Goal: Information Seeking & Learning: Learn about a topic

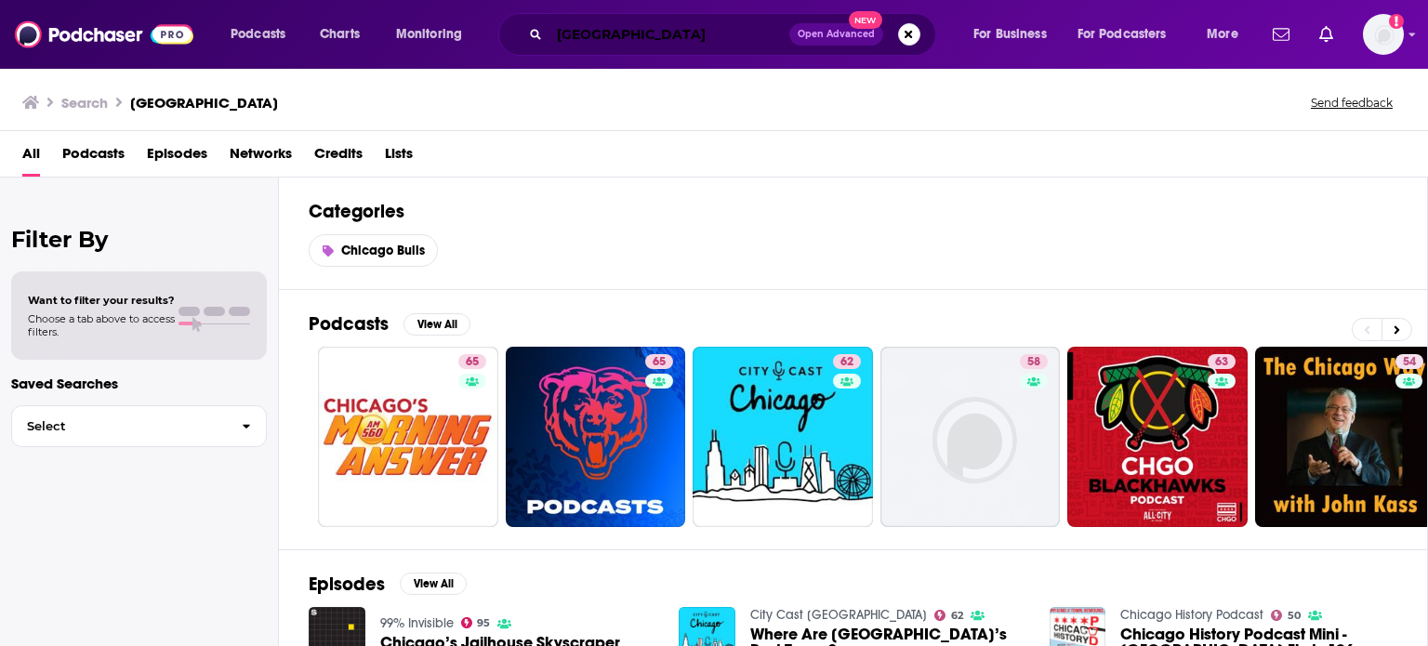
click at [610, 34] on input "[GEOGRAPHIC_DATA]" at bounding box center [670, 35] width 240 height 30
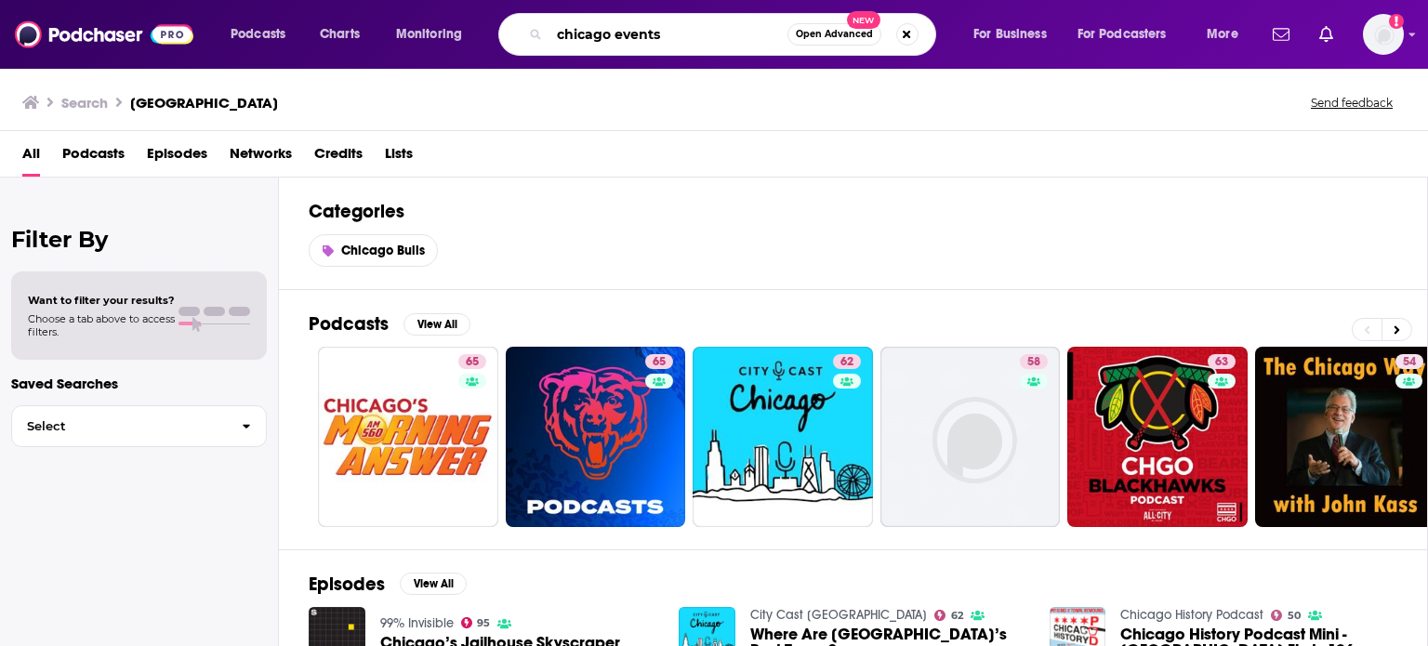
type input "chicago events"
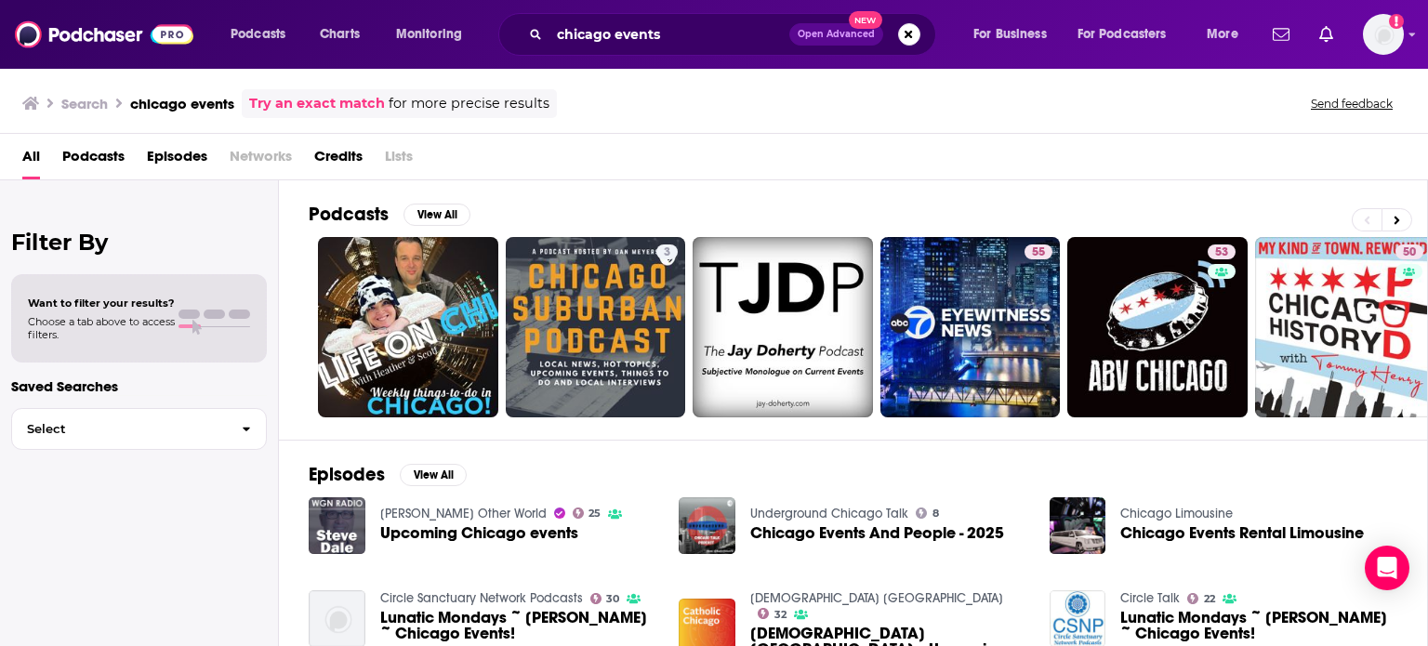
click at [82, 168] on span "Podcasts" at bounding box center [93, 160] width 62 height 38
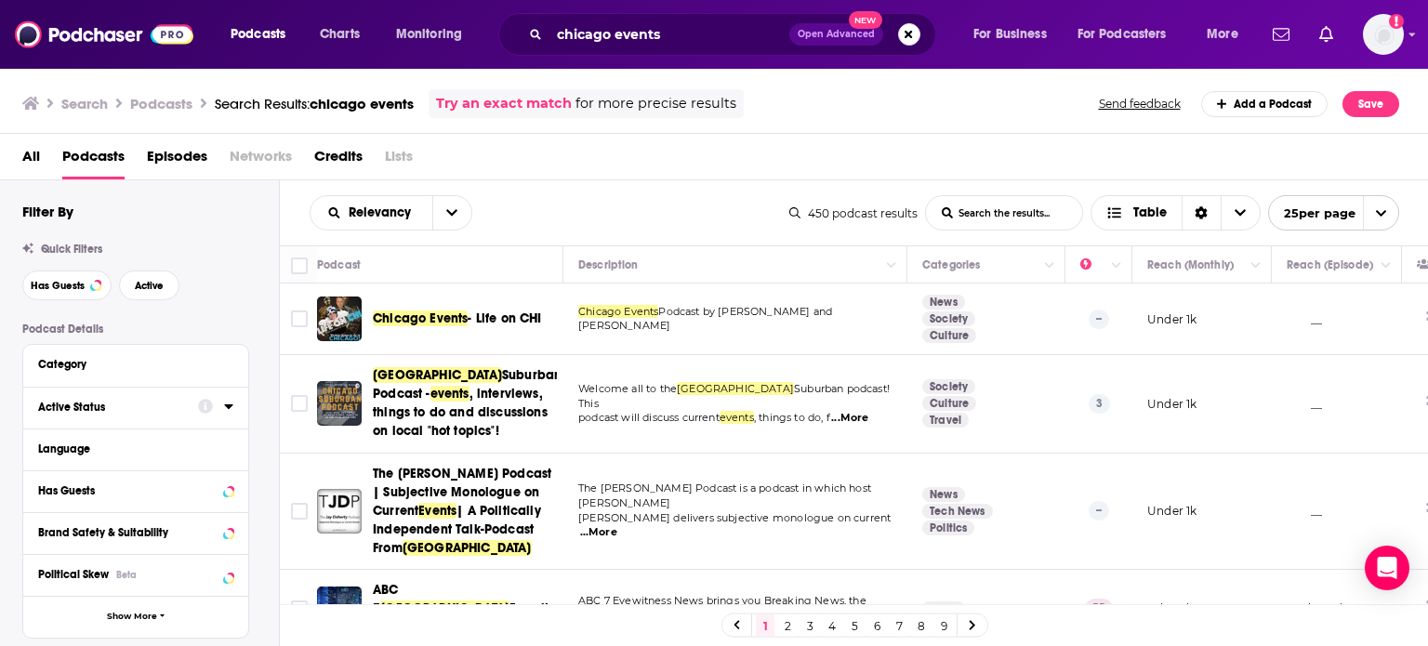
click at [232, 410] on icon at bounding box center [228, 406] width 9 height 15
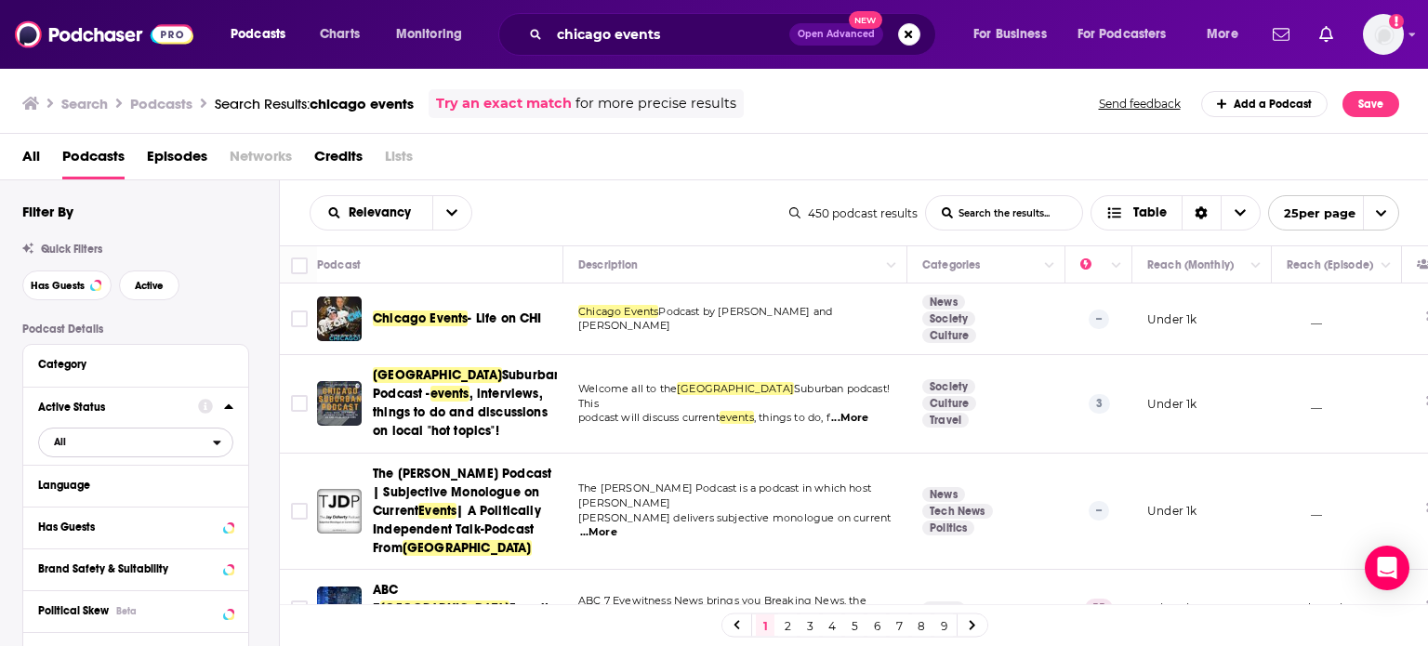
click at [90, 445] on span "All" at bounding box center [126, 442] width 174 height 24
click at [84, 498] on span "Active" at bounding box center [97, 503] width 100 height 10
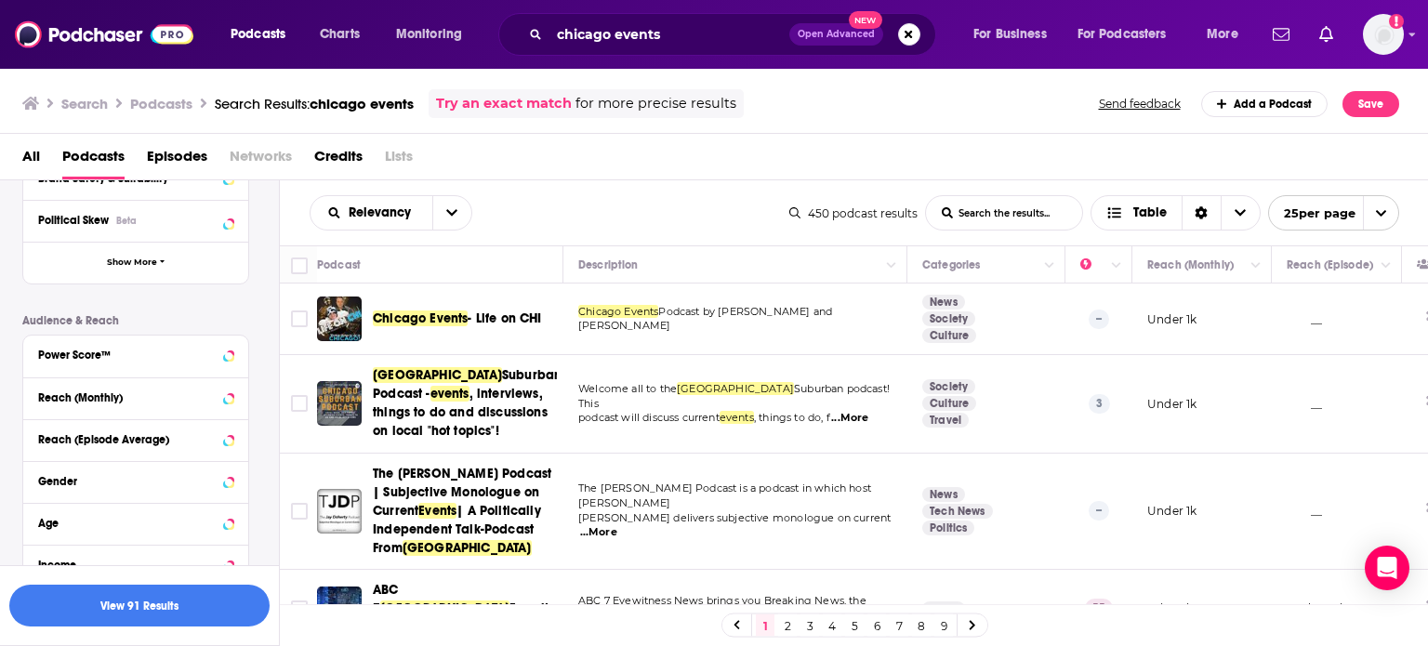
scroll to position [392, 0]
click at [227, 354] on icon at bounding box center [228, 354] width 8 height 5
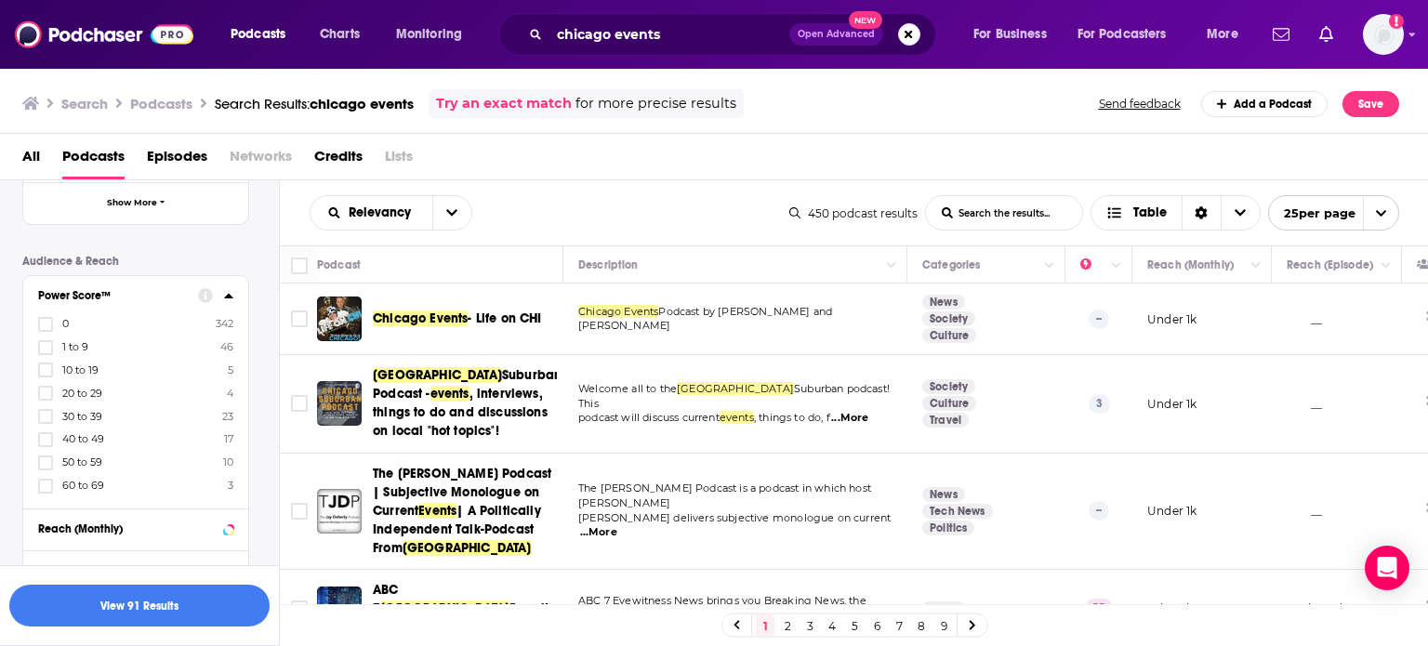
scroll to position [450, 0]
click at [45, 438] on icon at bounding box center [45, 439] width 11 height 11
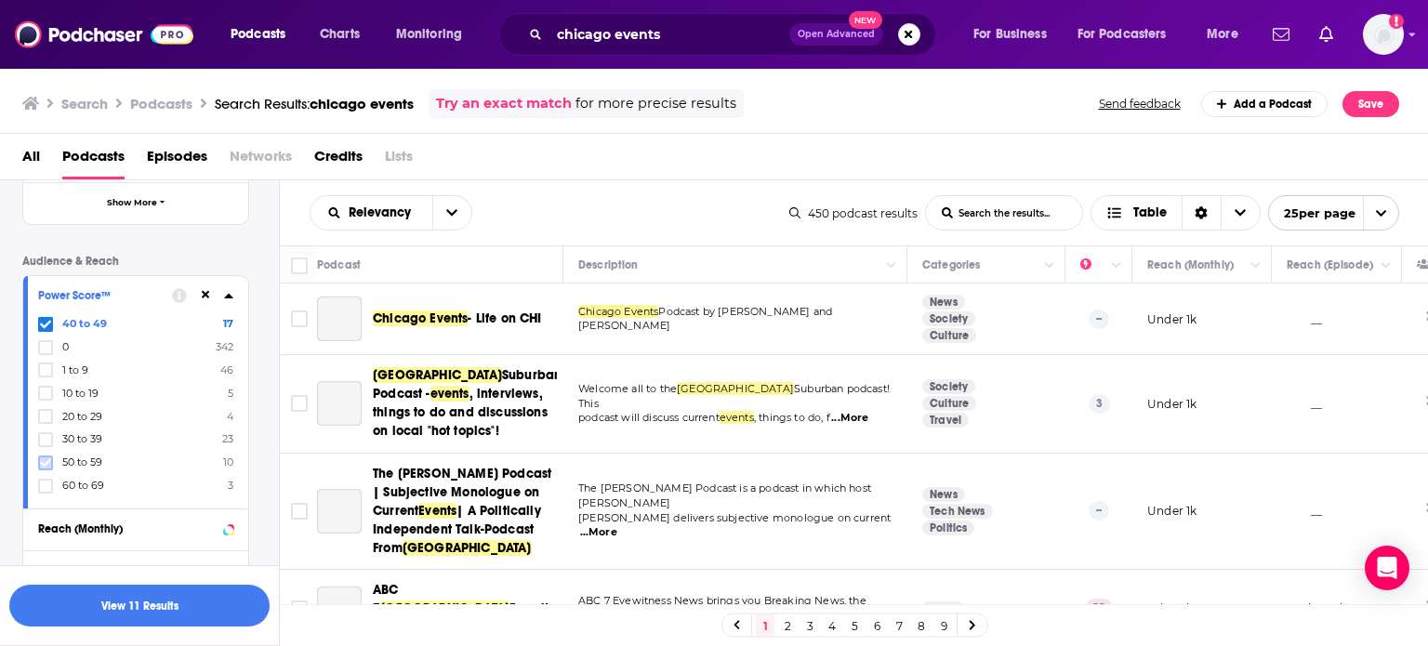
click at [46, 464] on icon at bounding box center [45, 462] width 11 height 8
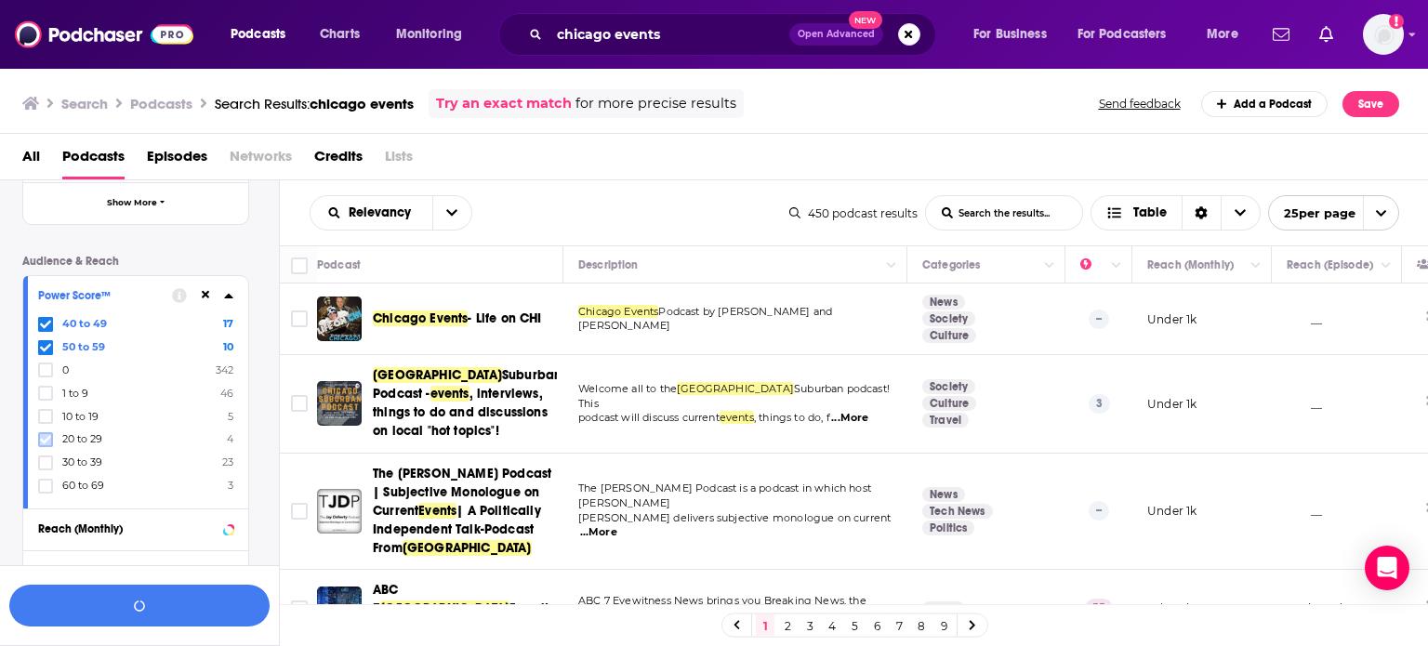
click at [45, 438] on icon at bounding box center [45, 439] width 11 height 11
click at [46, 321] on icon at bounding box center [45, 324] width 11 height 11
click at [157, 610] on button "View 21 Results" at bounding box center [139, 606] width 260 height 42
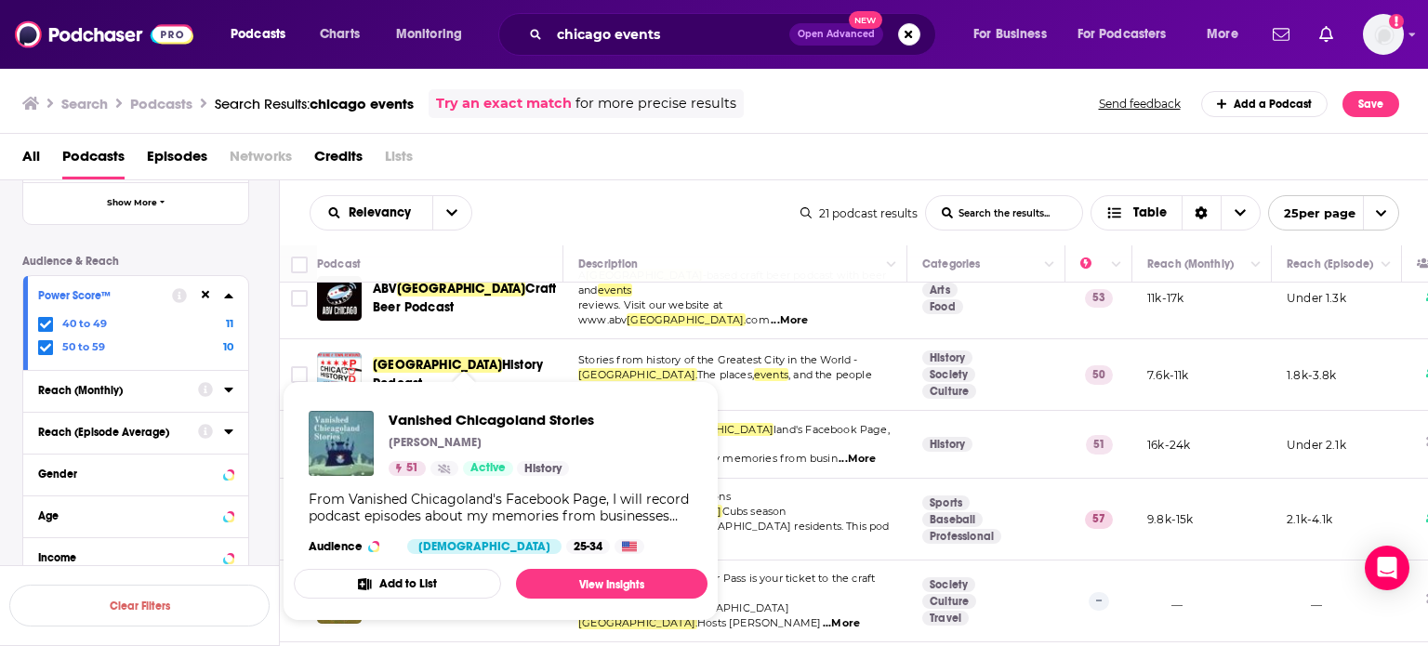
scroll to position [568, 0]
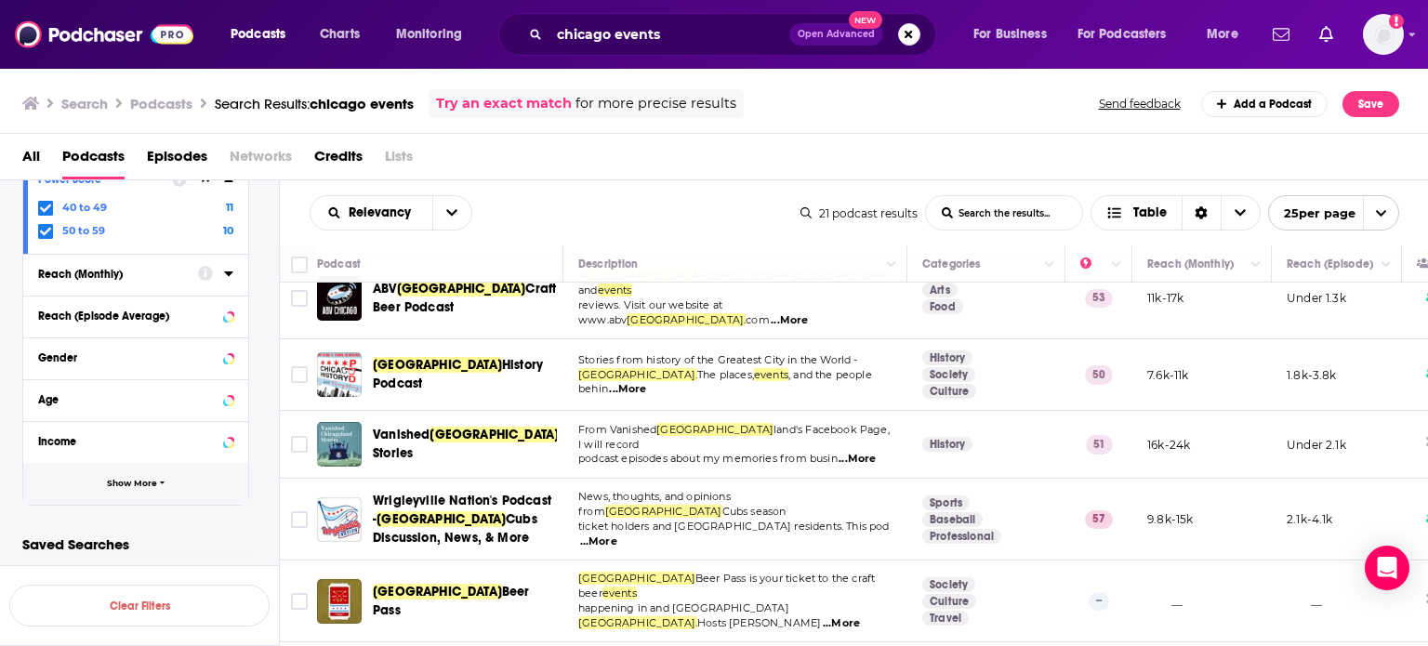
click at [127, 486] on span "Show More" at bounding box center [132, 484] width 50 height 10
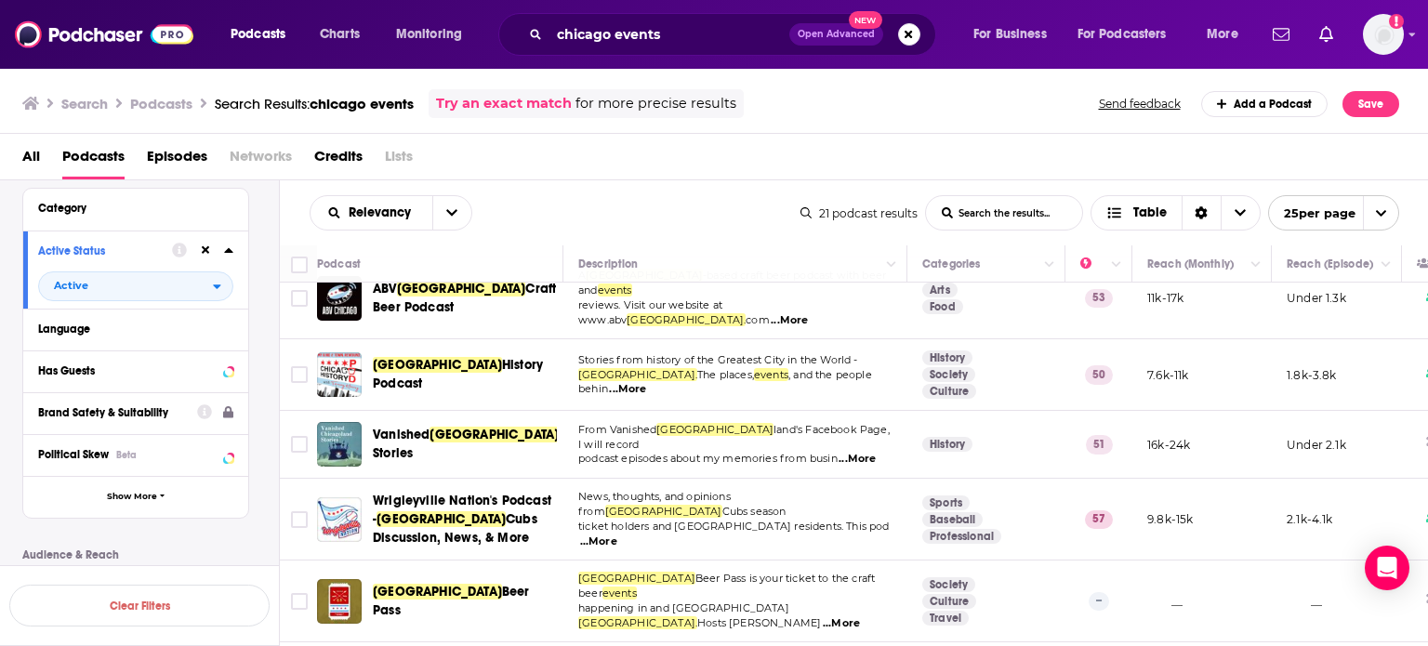
scroll to position [156, 0]
click at [138, 497] on span "Show More" at bounding box center [132, 497] width 50 height 10
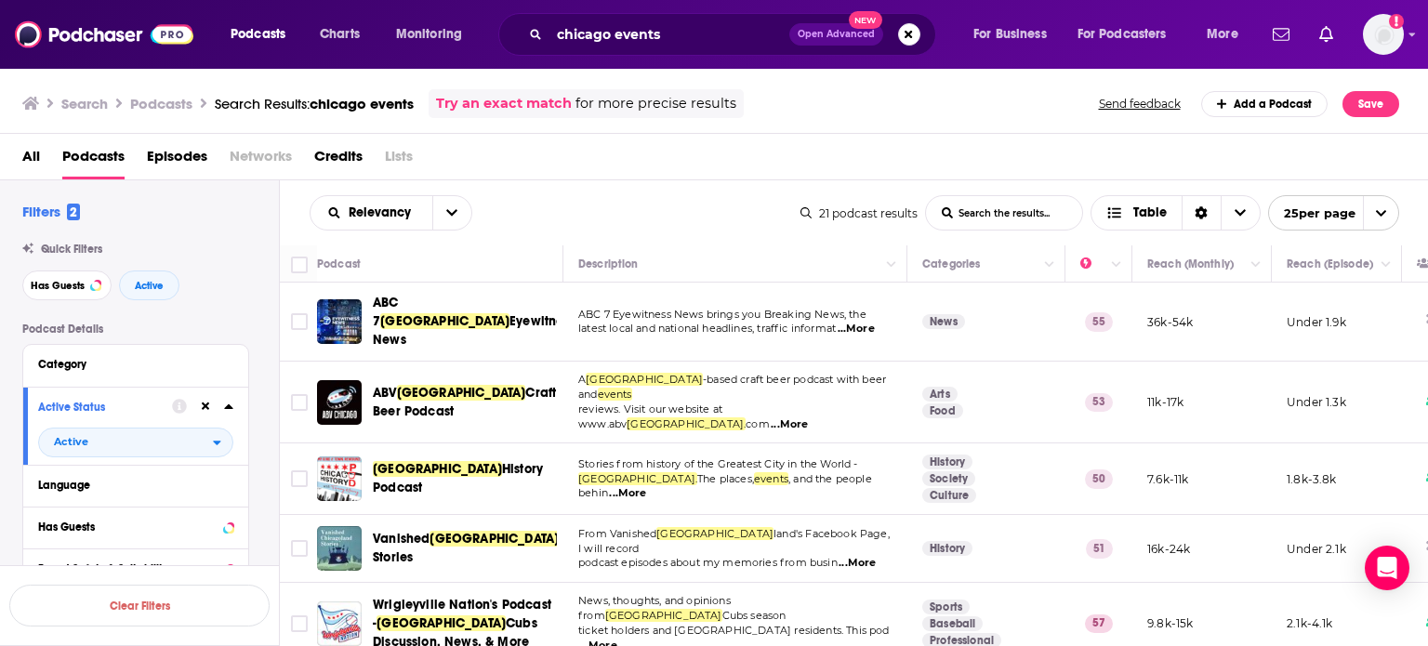
scroll to position [0, 0]
click at [78, 282] on span "Has Guests" at bounding box center [58, 286] width 54 height 10
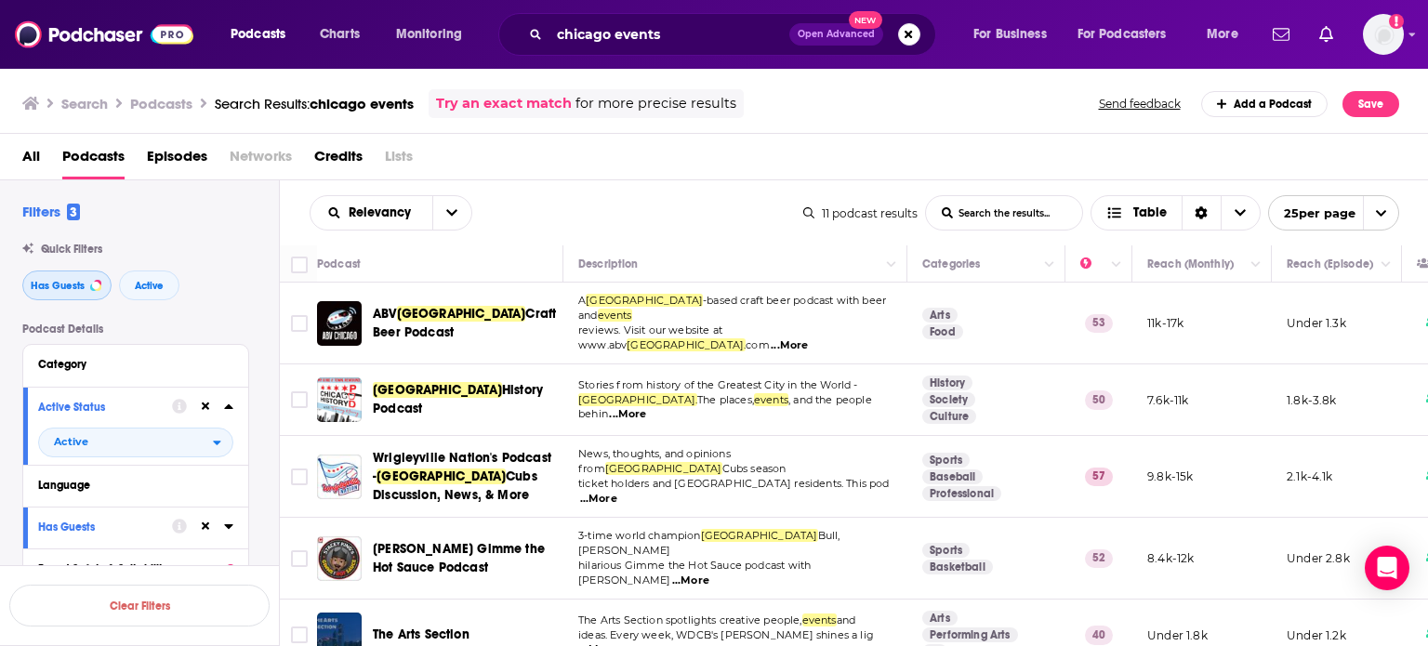
click at [77, 281] on span "Has Guests" at bounding box center [58, 286] width 54 height 10
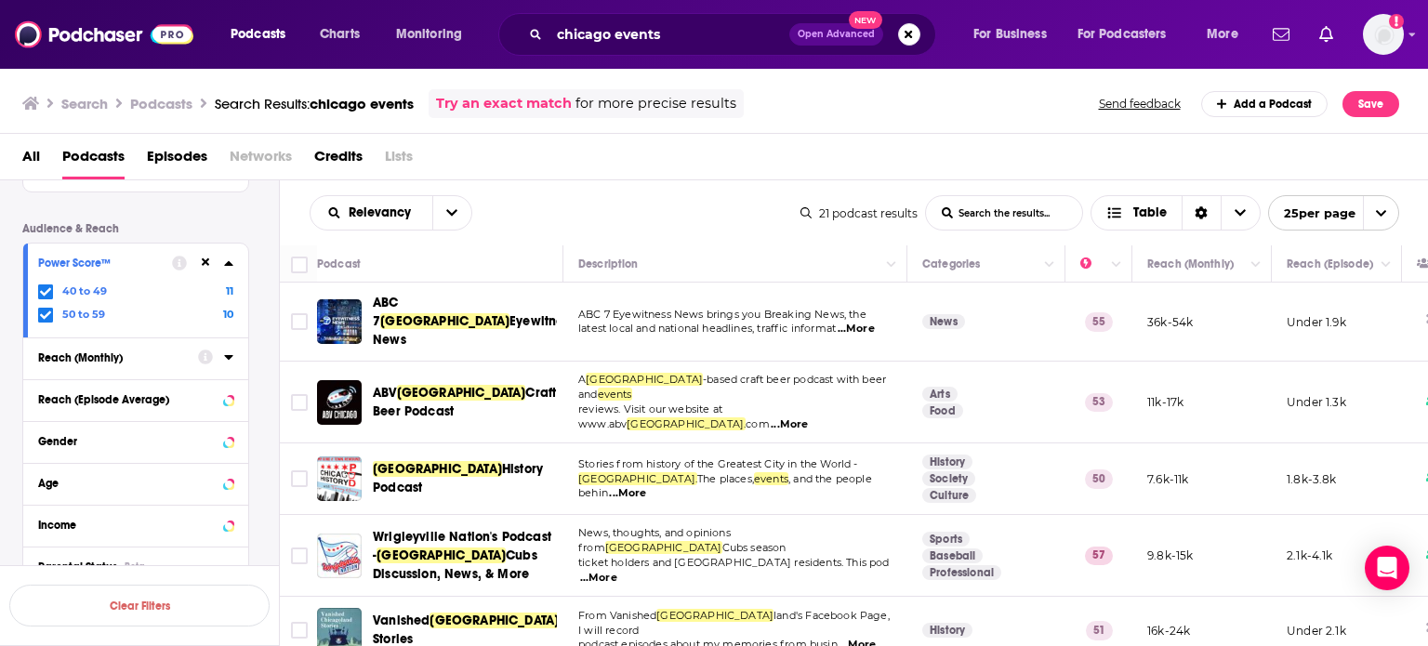
scroll to position [893, 0]
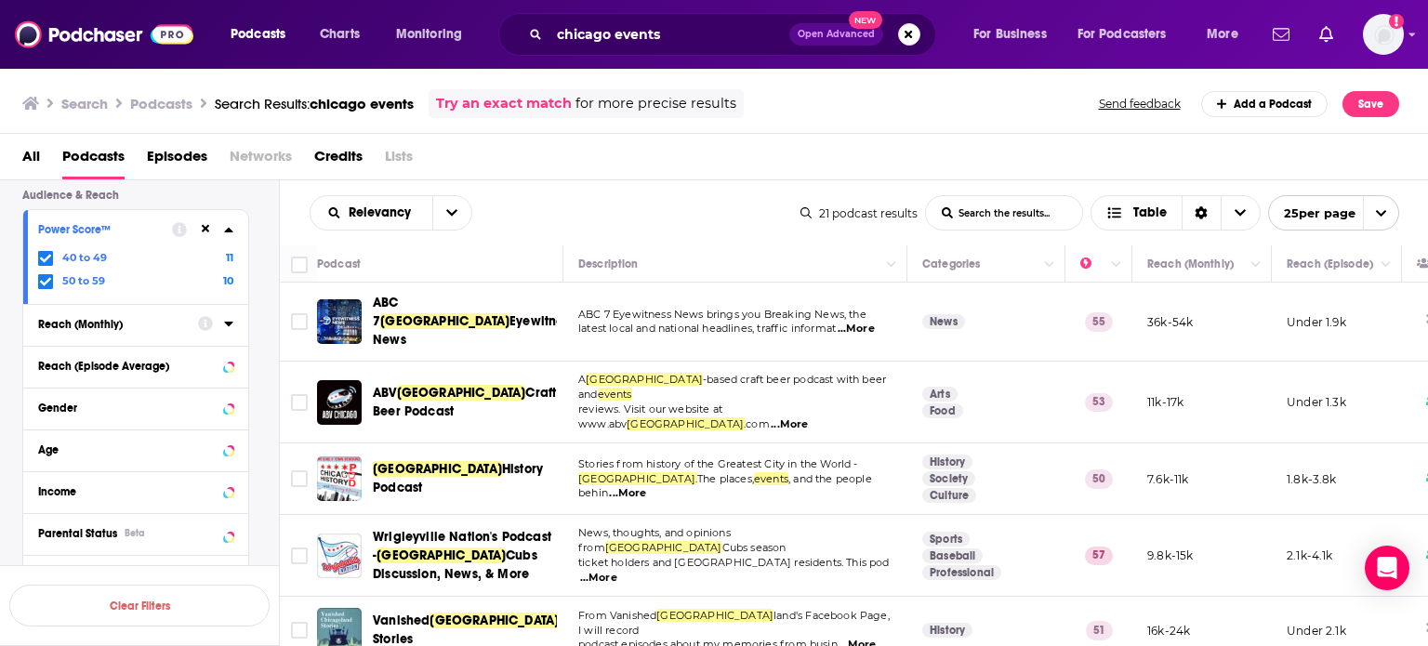
click at [119, 329] on div "Reach (Monthly)" at bounding box center [112, 324] width 148 height 13
click at [125, 405] on div "Reach (Episode Average)" at bounding box center [112, 400] width 148 height 13
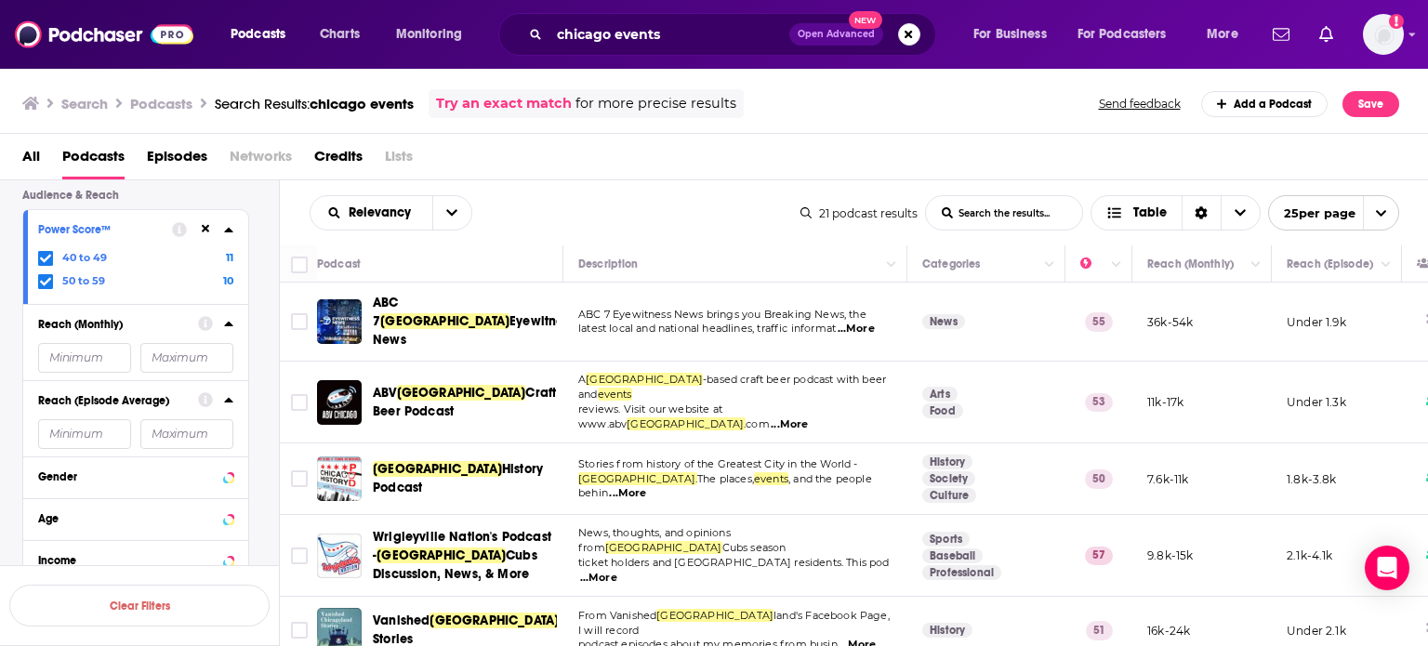
click at [104, 434] on input "number" at bounding box center [84, 434] width 93 height 30
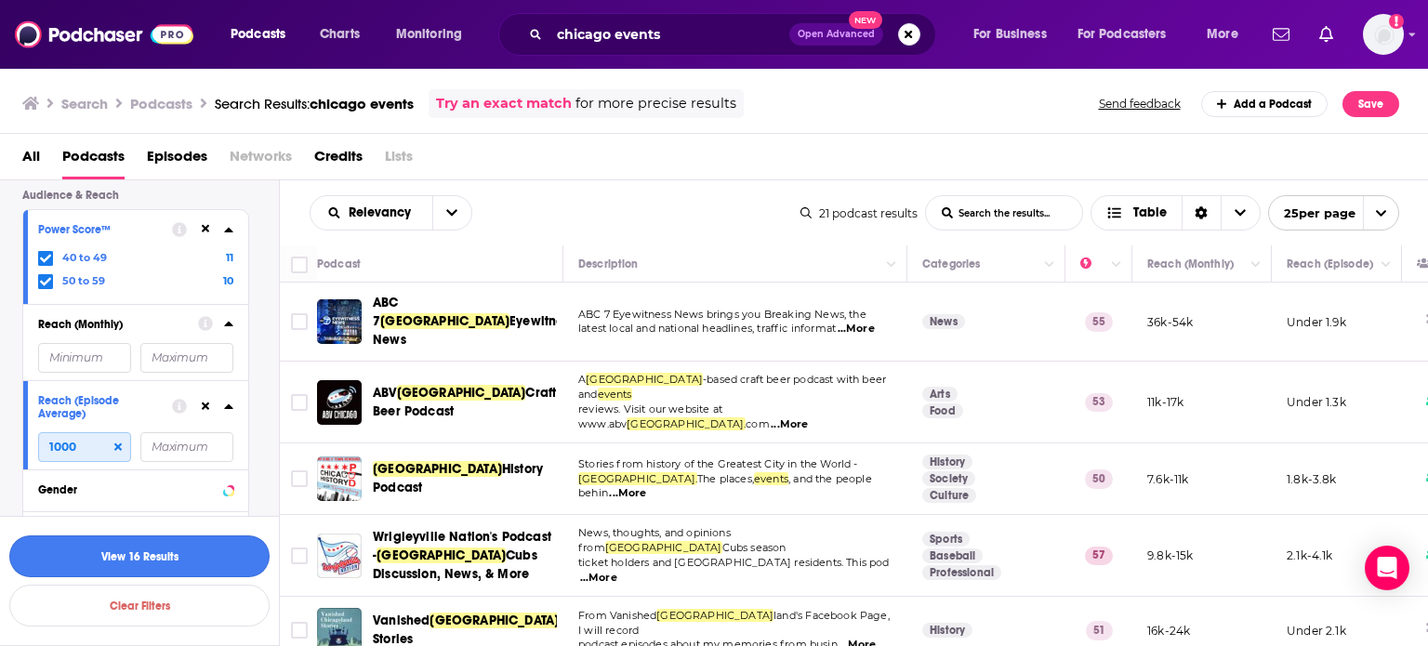
type input "1000"
click at [155, 556] on button "View 16 Results" at bounding box center [139, 557] width 260 height 42
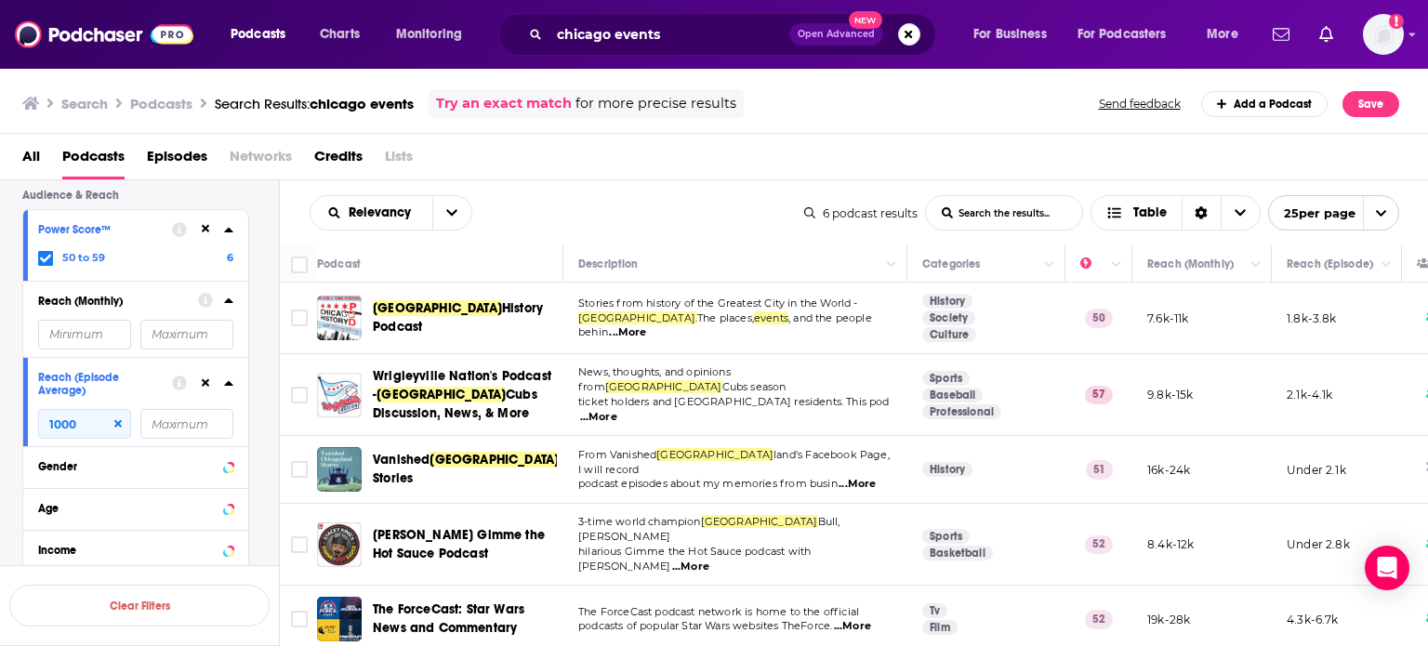
scroll to position [71, 0]
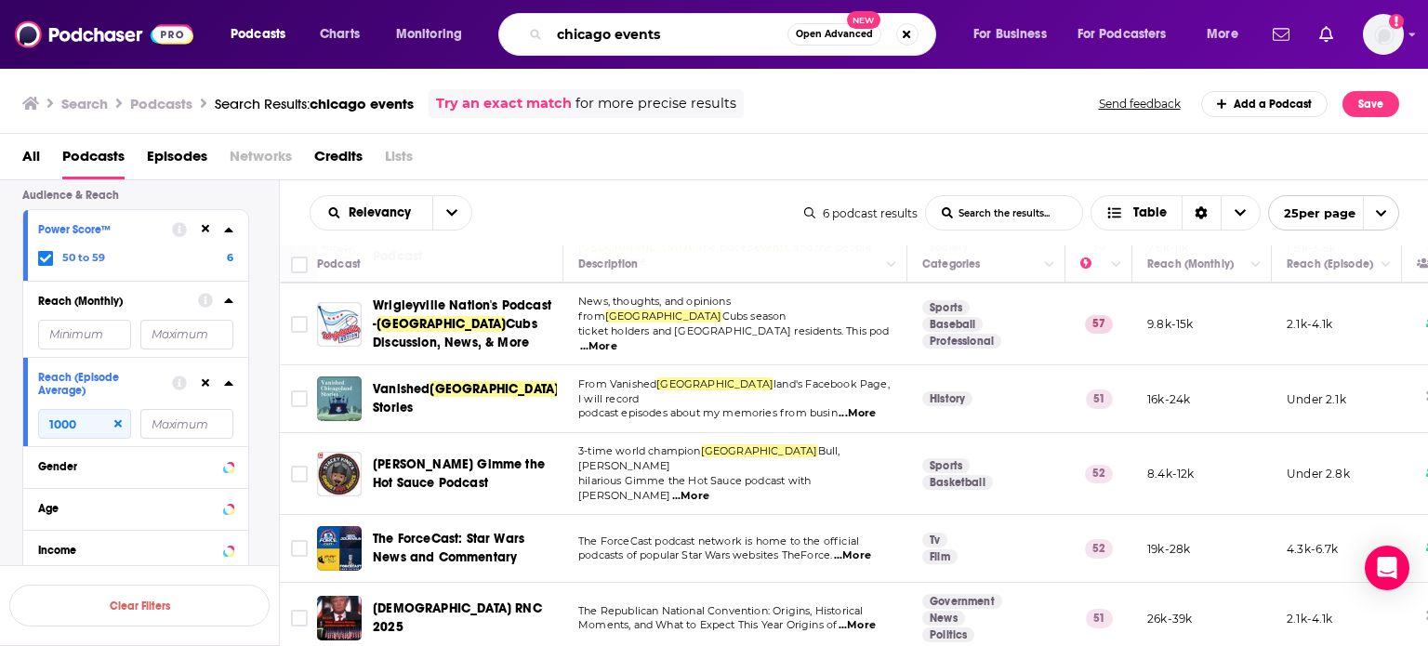
drag, startPoint x: 667, startPoint y: 33, endPoint x: 472, endPoint y: 21, distance: 194.7
click at [472, 21] on div "Podcasts Charts Monitoring chicago events Open Advanced New For Business For Po…" at bounding box center [737, 34] width 1039 height 43
type input "stuff to do in [GEOGRAPHIC_DATA]"
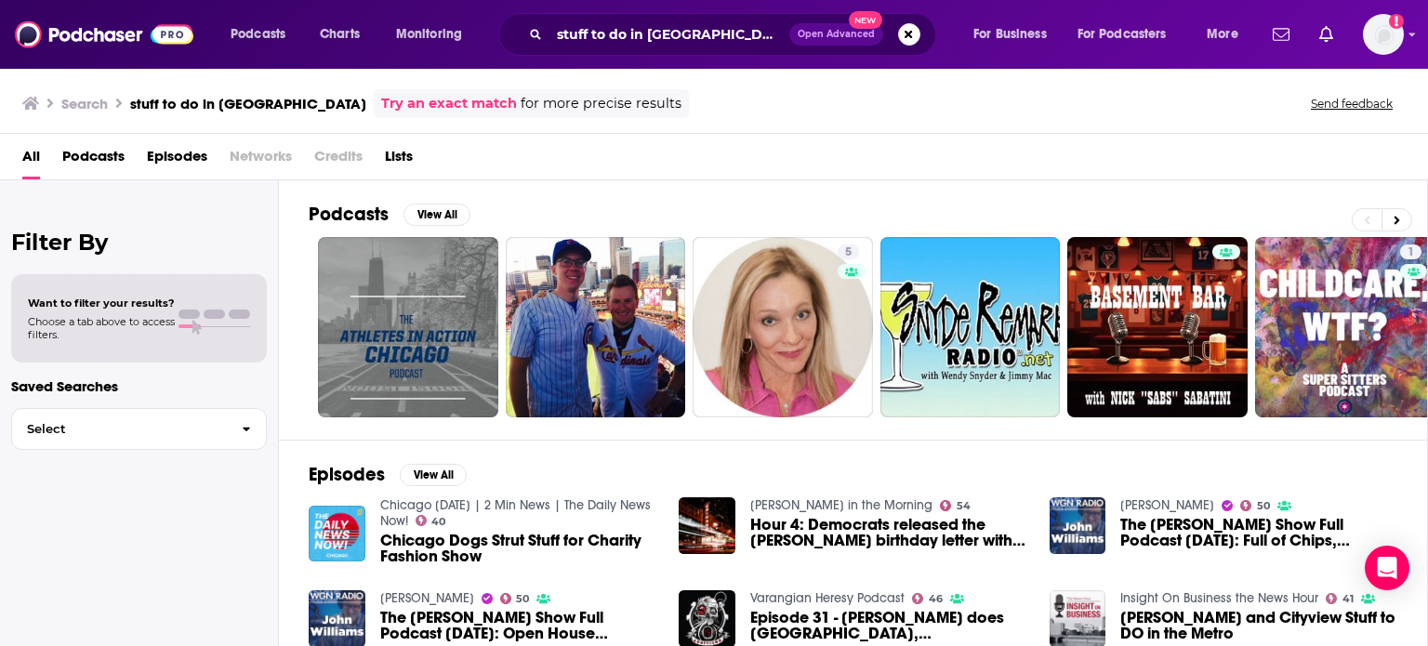
click at [97, 165] on span "Podcasts" at bounding box center [93, 160] width 62 height 38
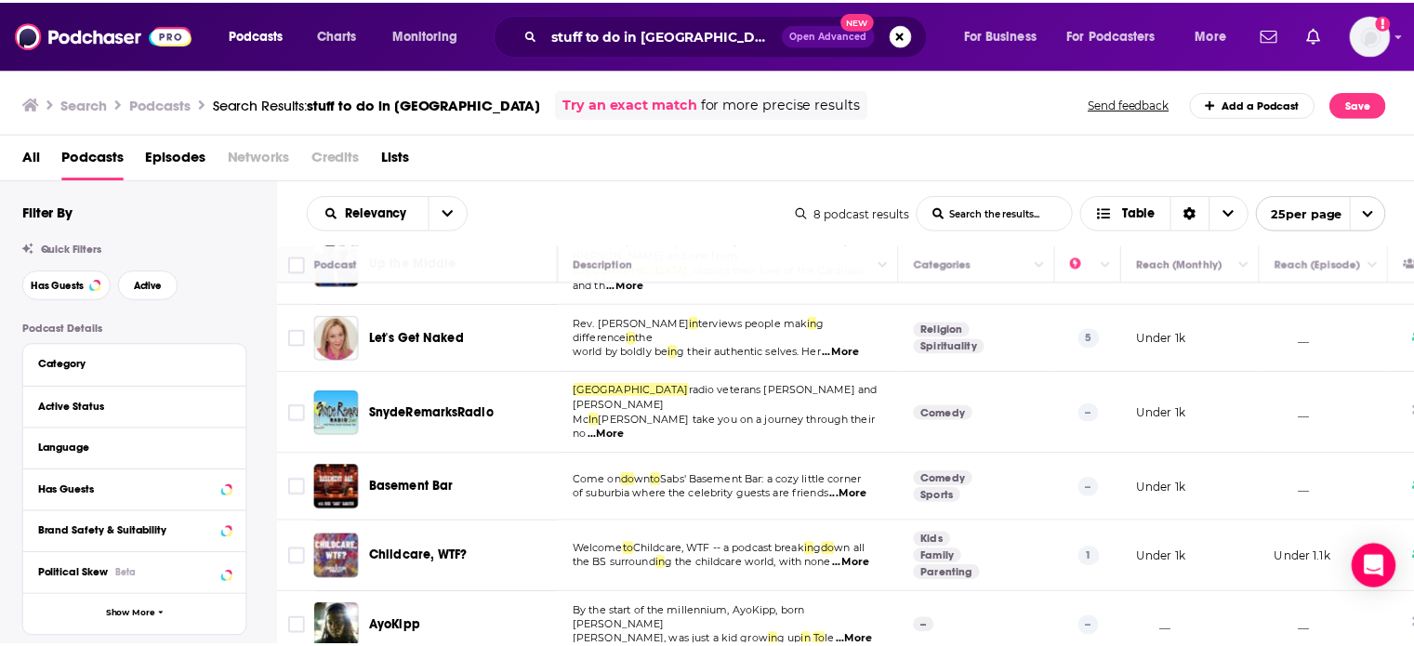
scroll to position [132, 0]
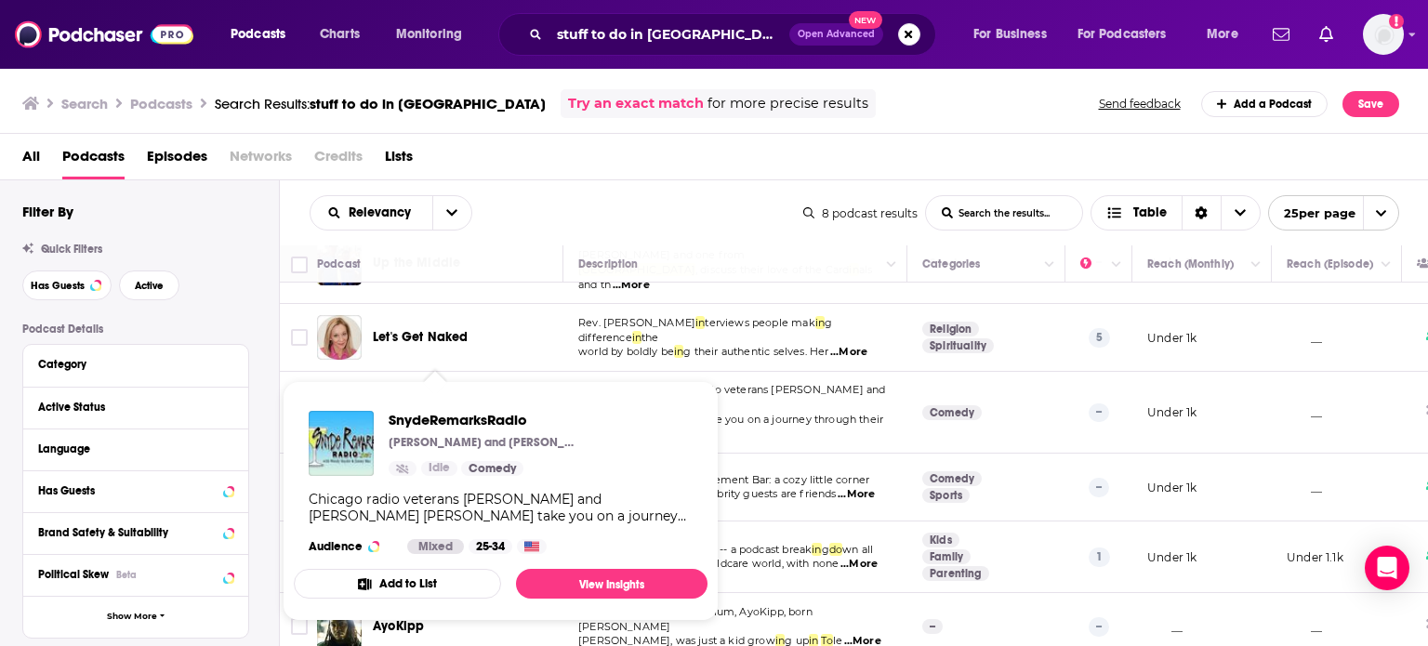
click at [432, 385] on span "SnydeRemarksRadio [PERSON_NAME] and [PERSON_NAME] Idle Comedy Chicago radio vet…" at bounding box center [501, 501] width 414 height 240
click at [498, 418] on span "SnydeRemarksRadio" at bounding box center [482, 420] width 186 height 18
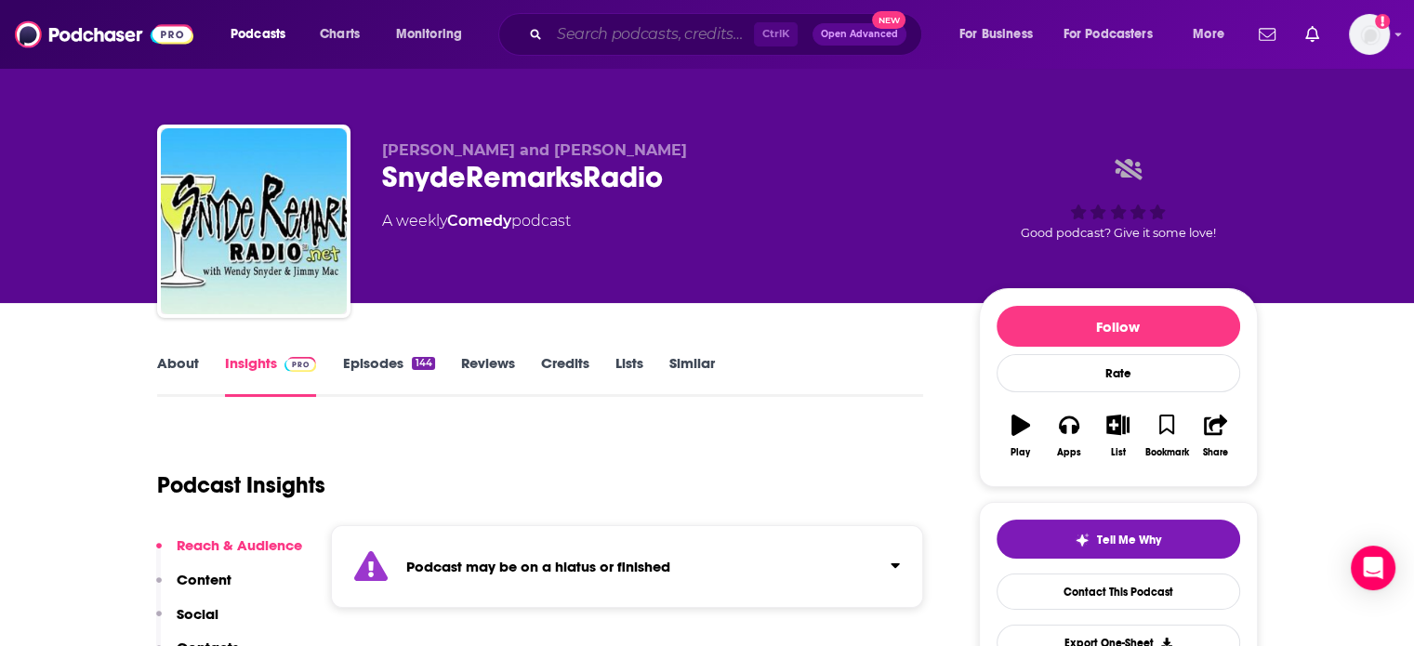
click at [605, 36] on input "Search podcasts, credits, & more..." at bounding box center [652, 35] width 205 height 30
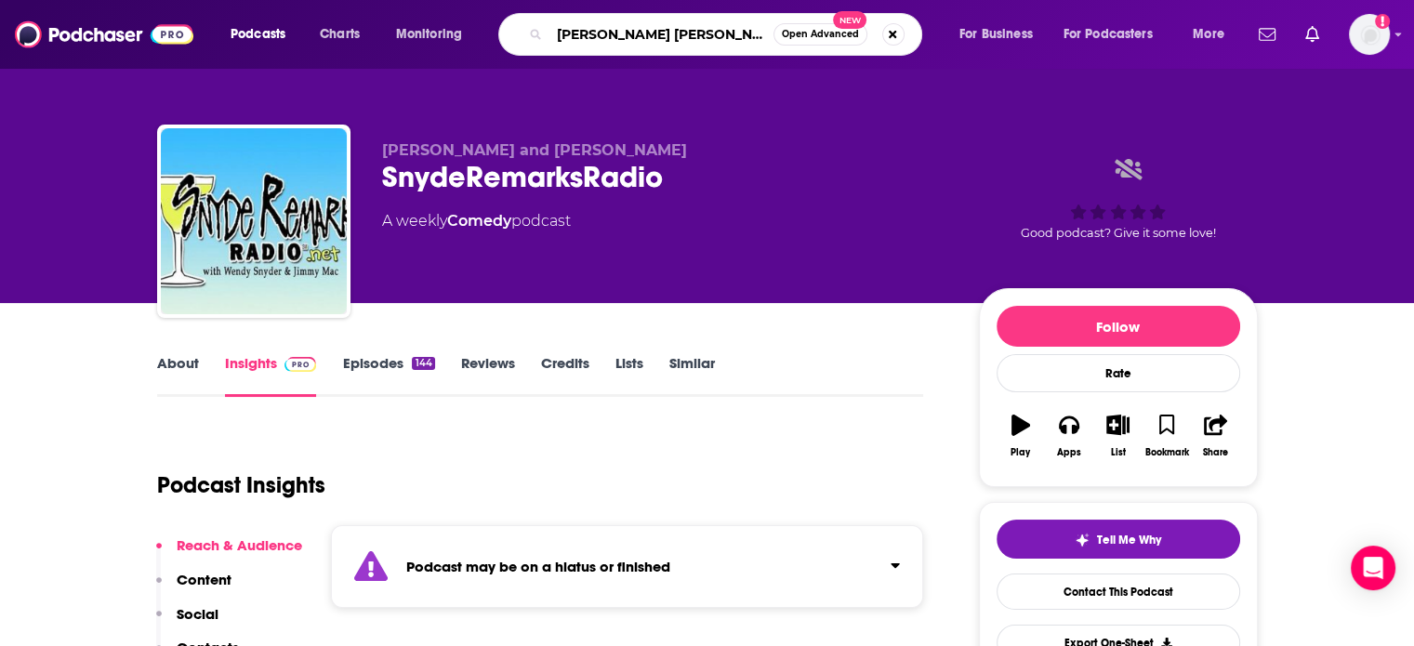
type input "[PERSON_NAME]"
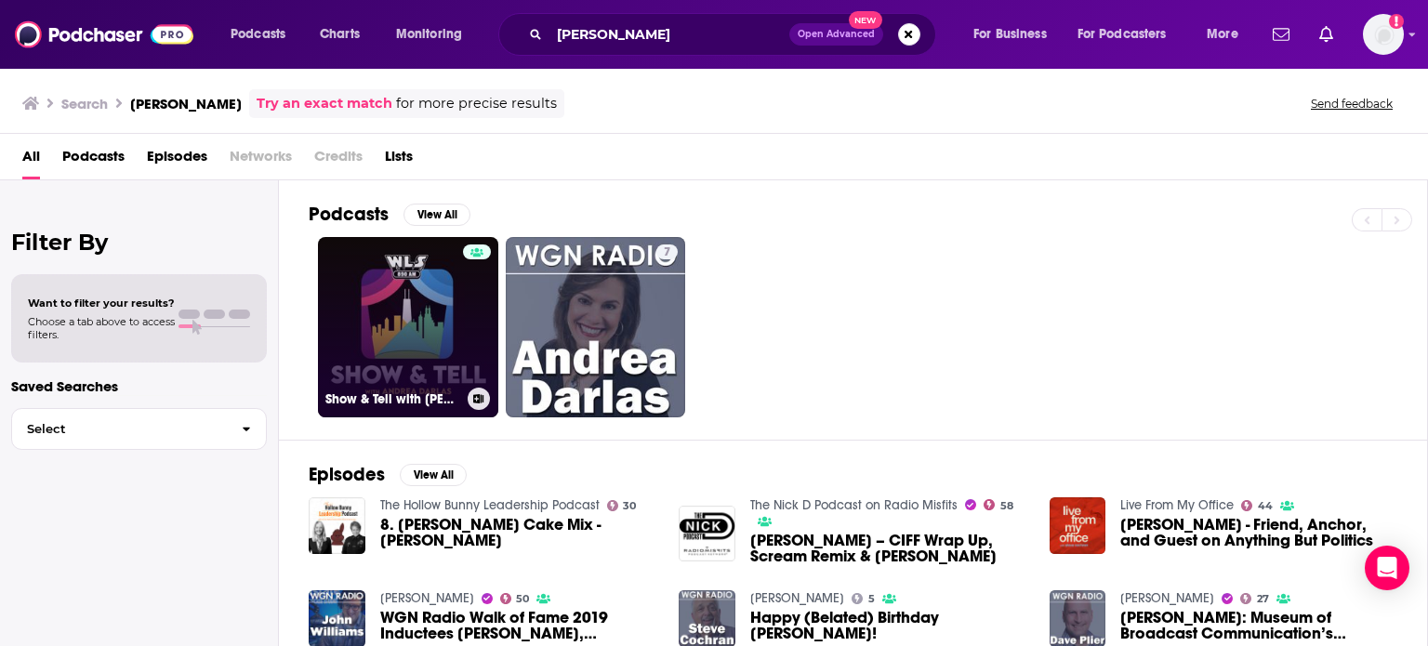
click at [461, 297] on link "Show & Tell with [PERSON_NAME]" at bounding box center [408, 327] width 180 height 180
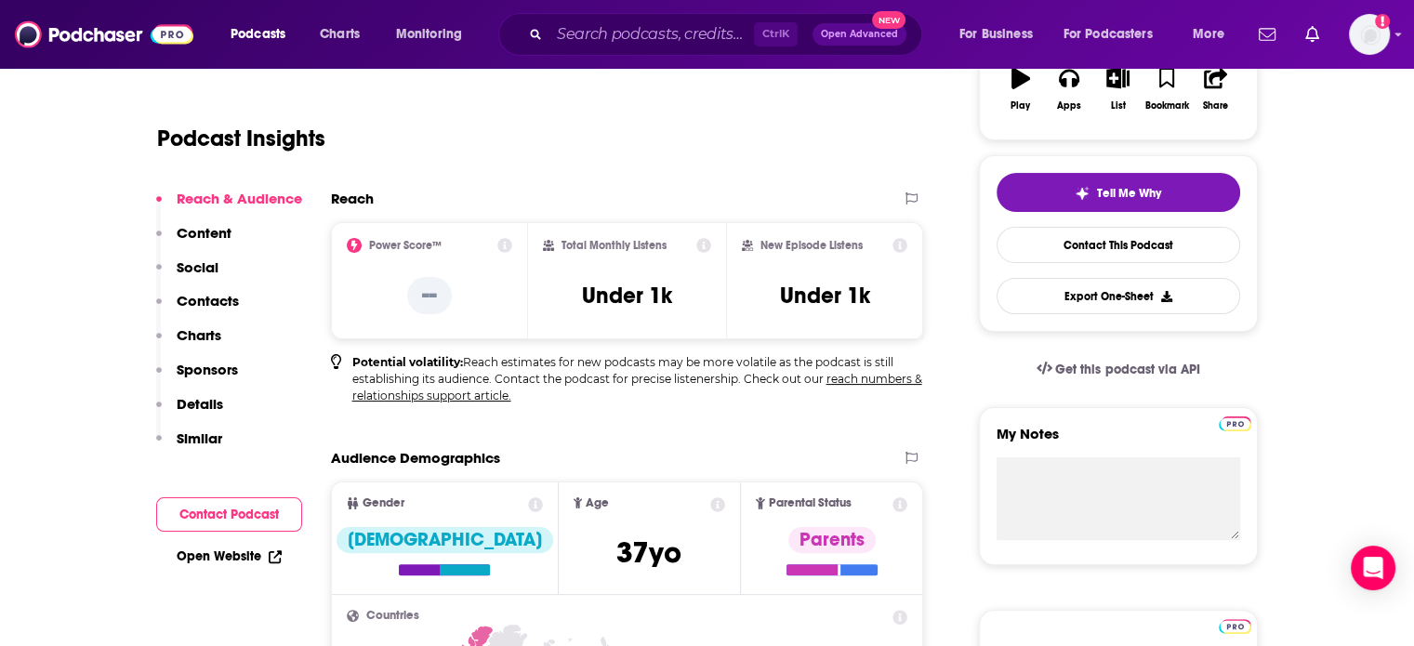
scroll to position [167, 0]
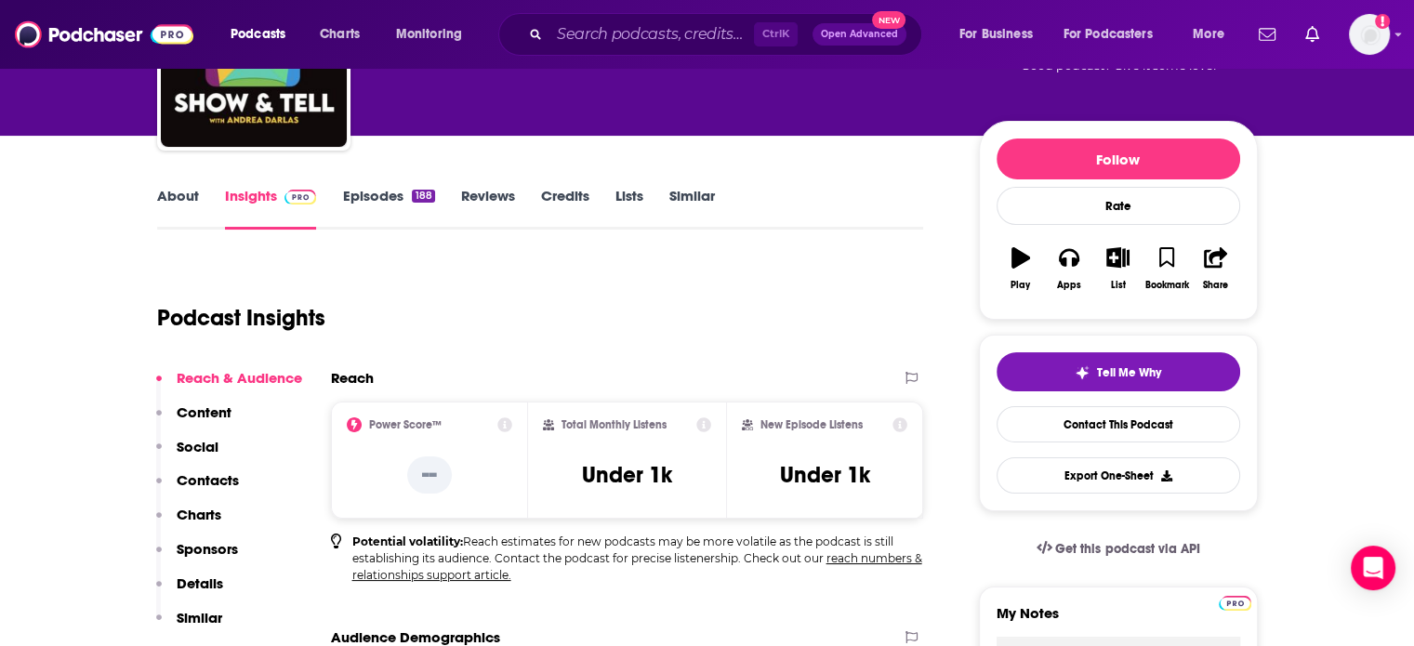
click at [671, 199] on link "Similar" at bounding box center [693, 208] width 46 height 43
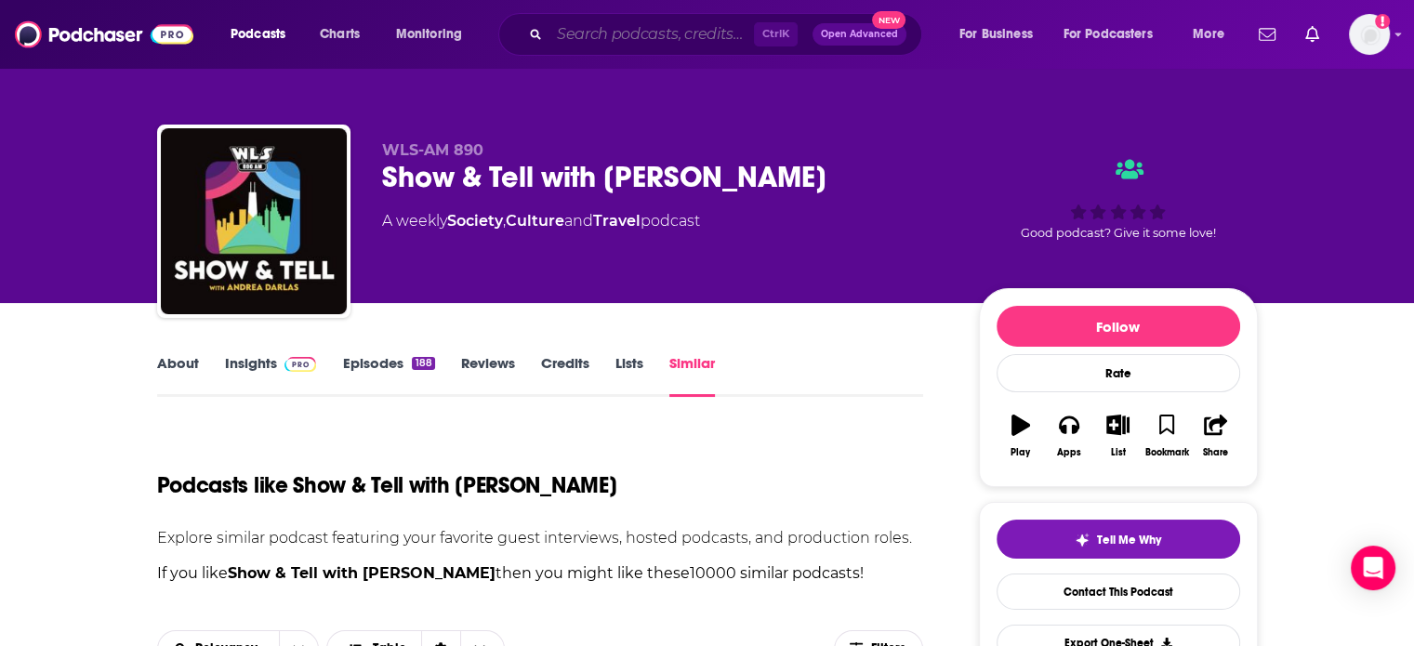
click at [692, 36] on input "Search podcasts, credits, & more..." at bounding box center [652, 35] width 205 height 30
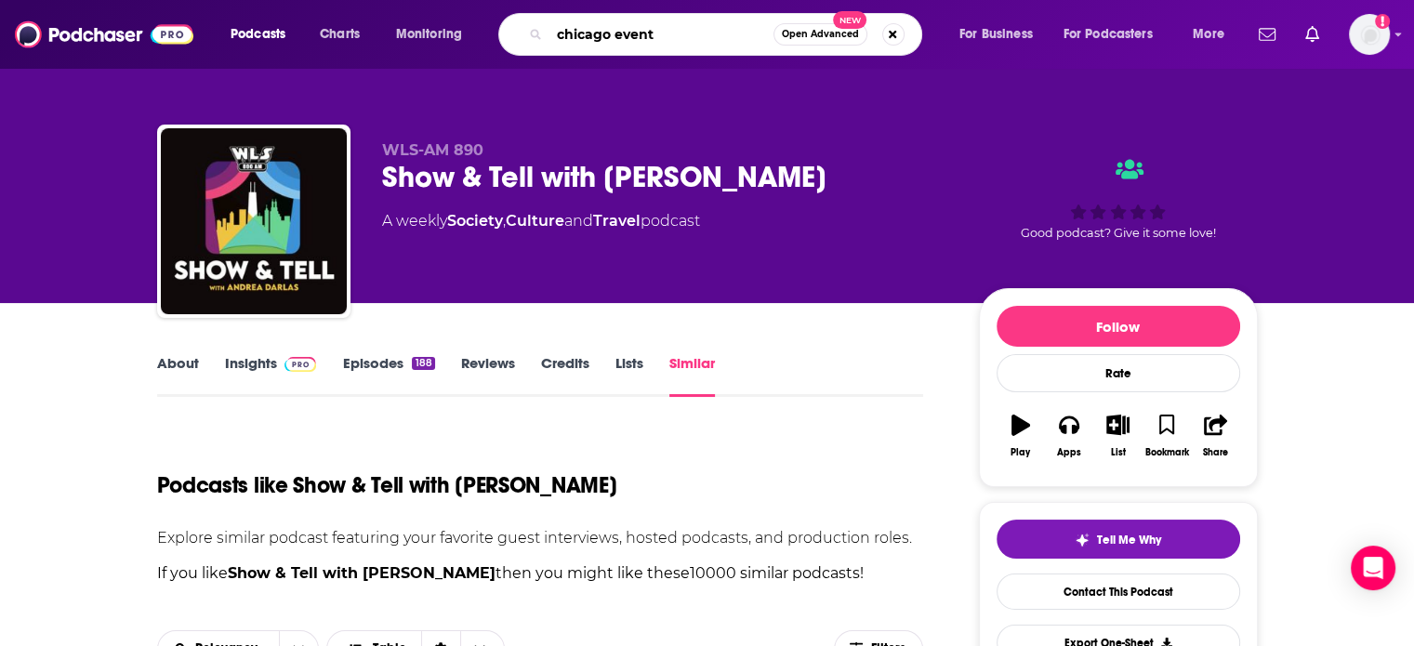
type input "chicago events"
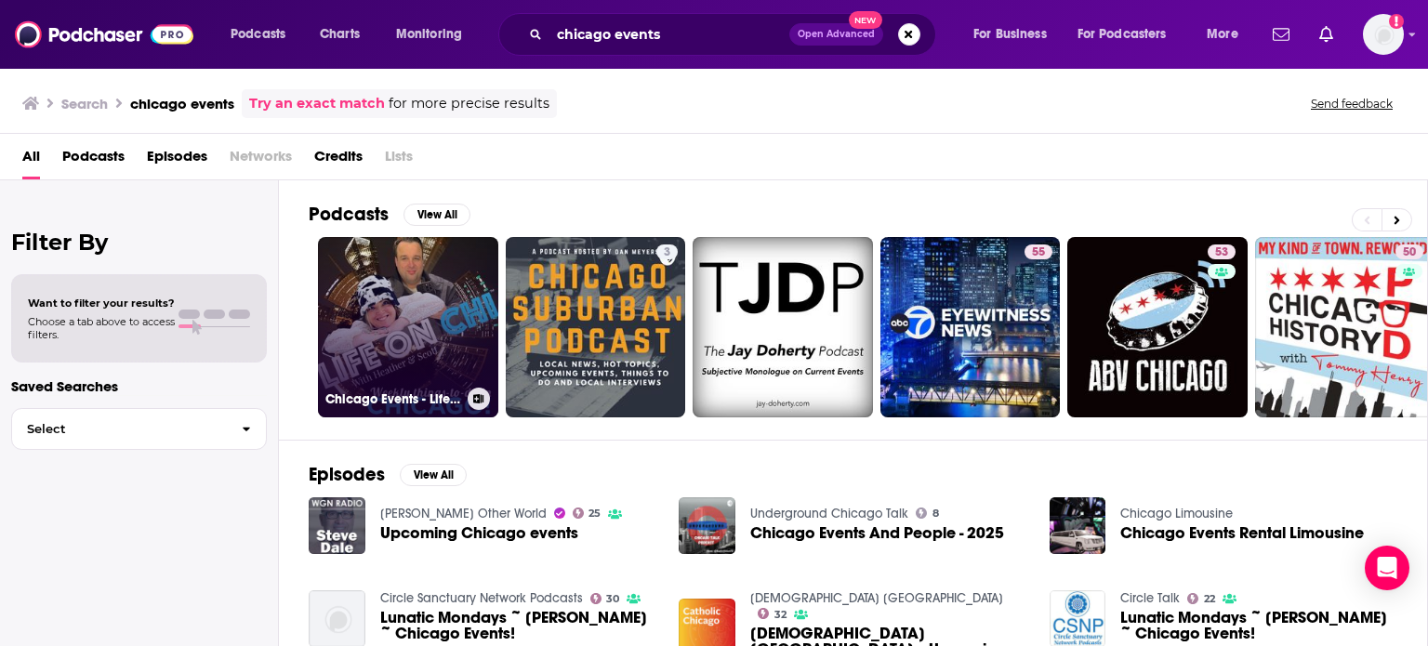
click at [399, 302] on link "Chicago Events - Life on CHI" at bounding box center [408, 327] width 180 height 180
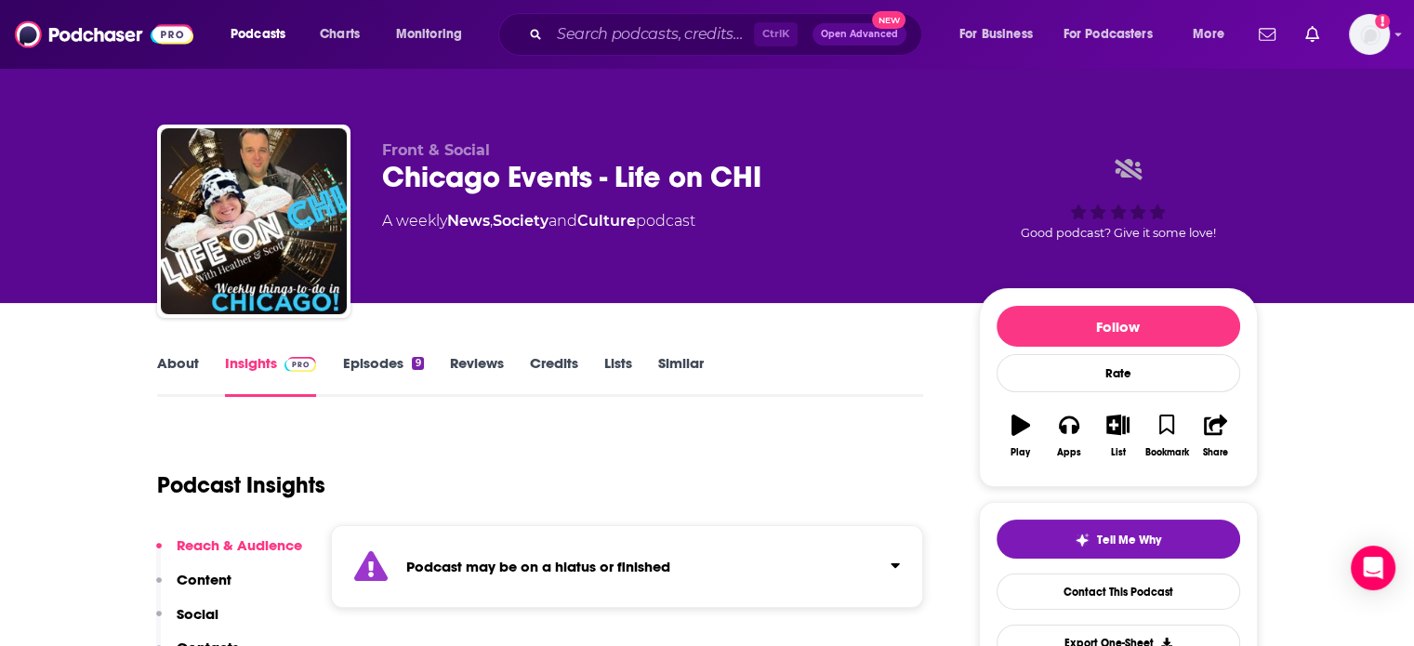
click at [684, 366] on link "Similar" at bounding box center [681, 375] width 46 height 43
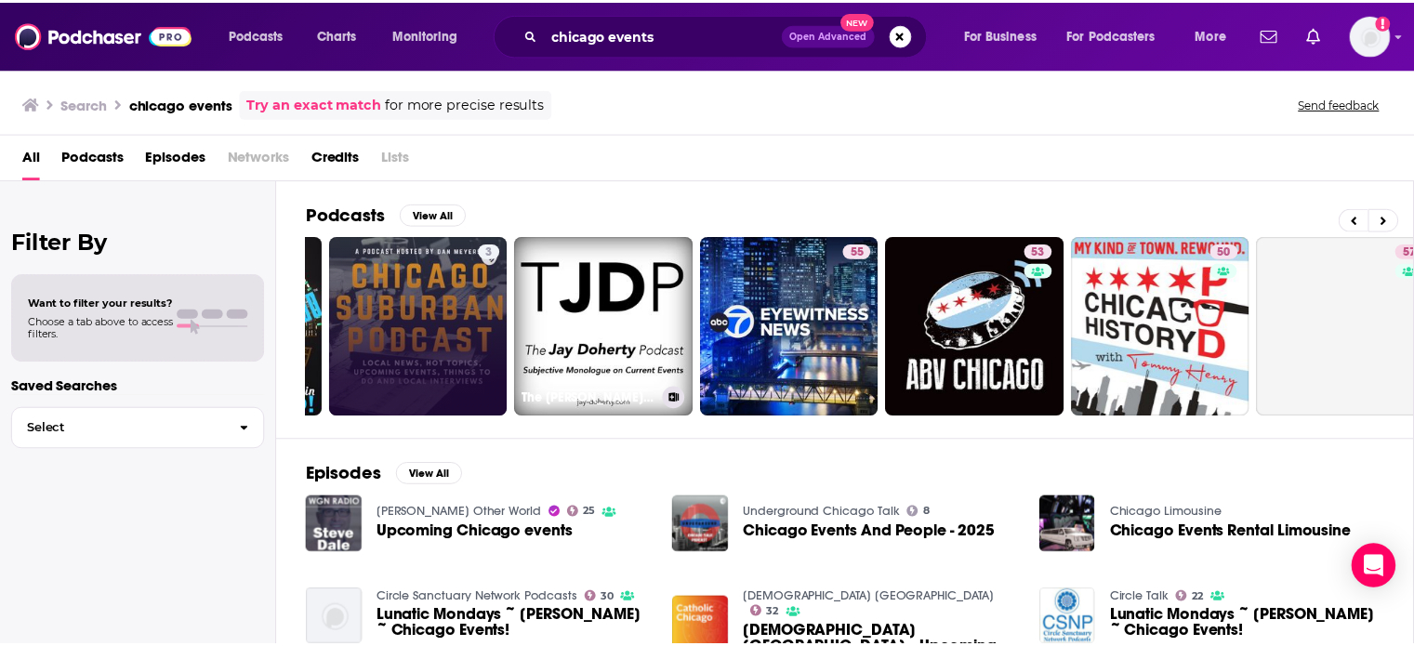
scroll to position [0, 203]
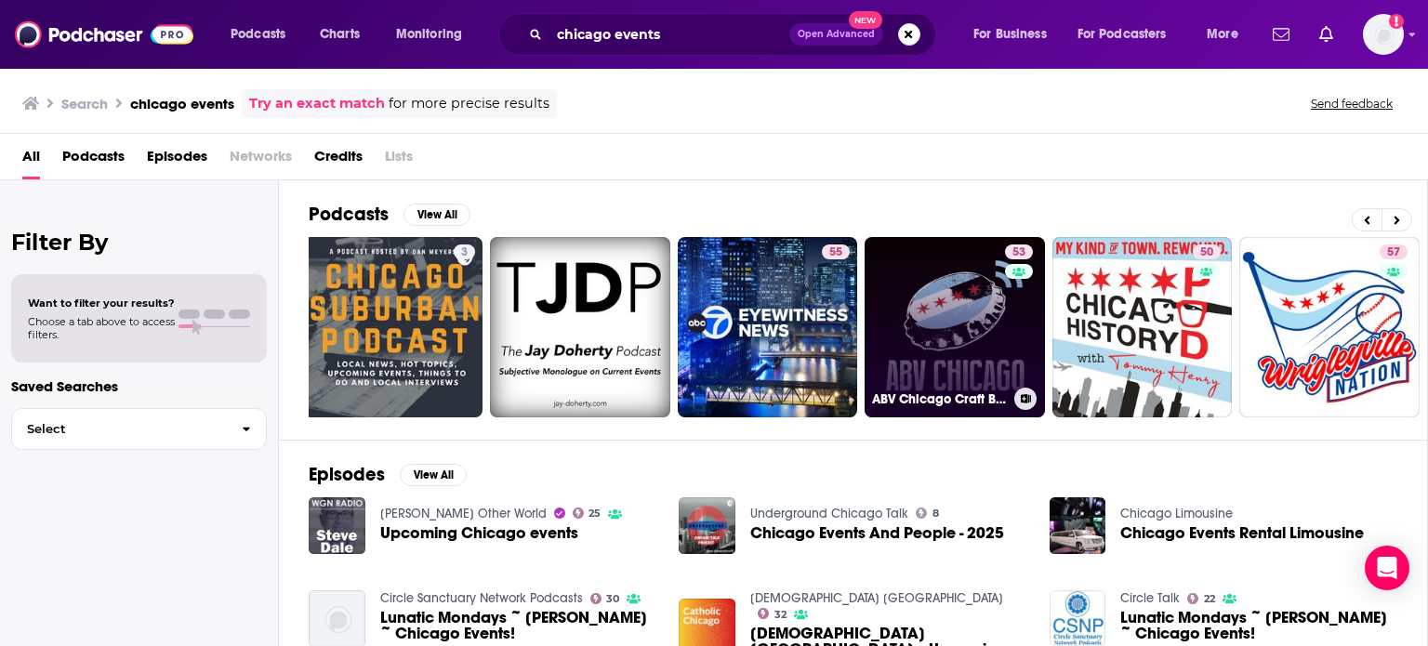
click at [989, 356] on link "53 ABV Chicago Craft Beer Podcast" at bounding box center [955, 327] width 180 height 180
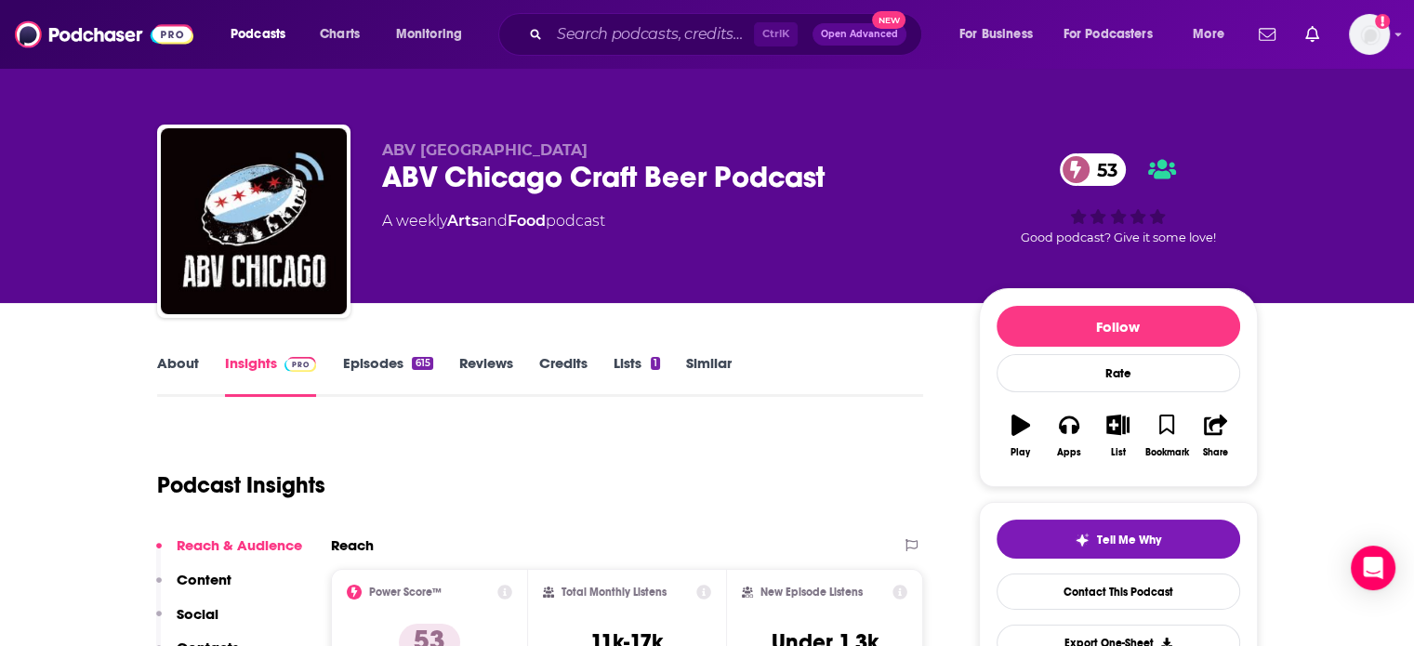
click at [171, 354] on link "About" at bounding box center [178, 375] width 42 height 43
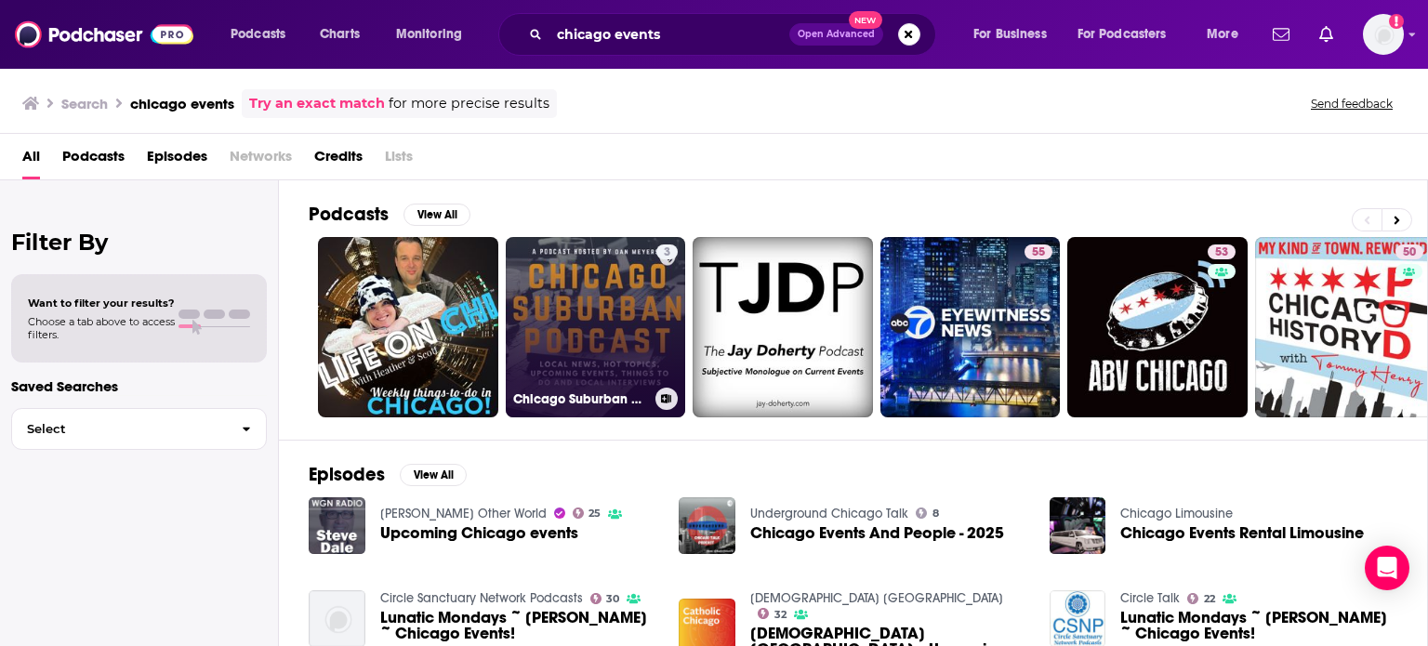
click at [642, 325] on link "3 [GEOGRAPHIC_DATA] Suburban Podcast - events, interviews, things to do and dis…" at bounding box center [596, 327] width 180 height 180
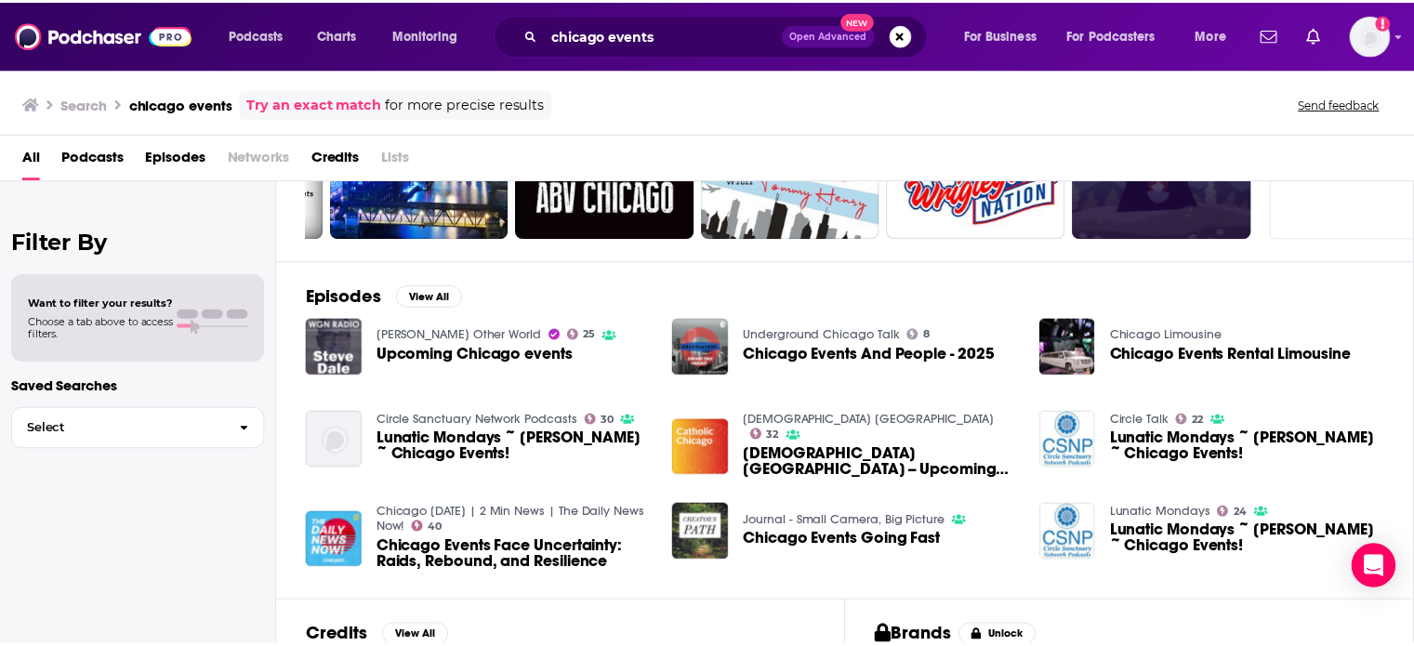
scroll to position [179, 0]
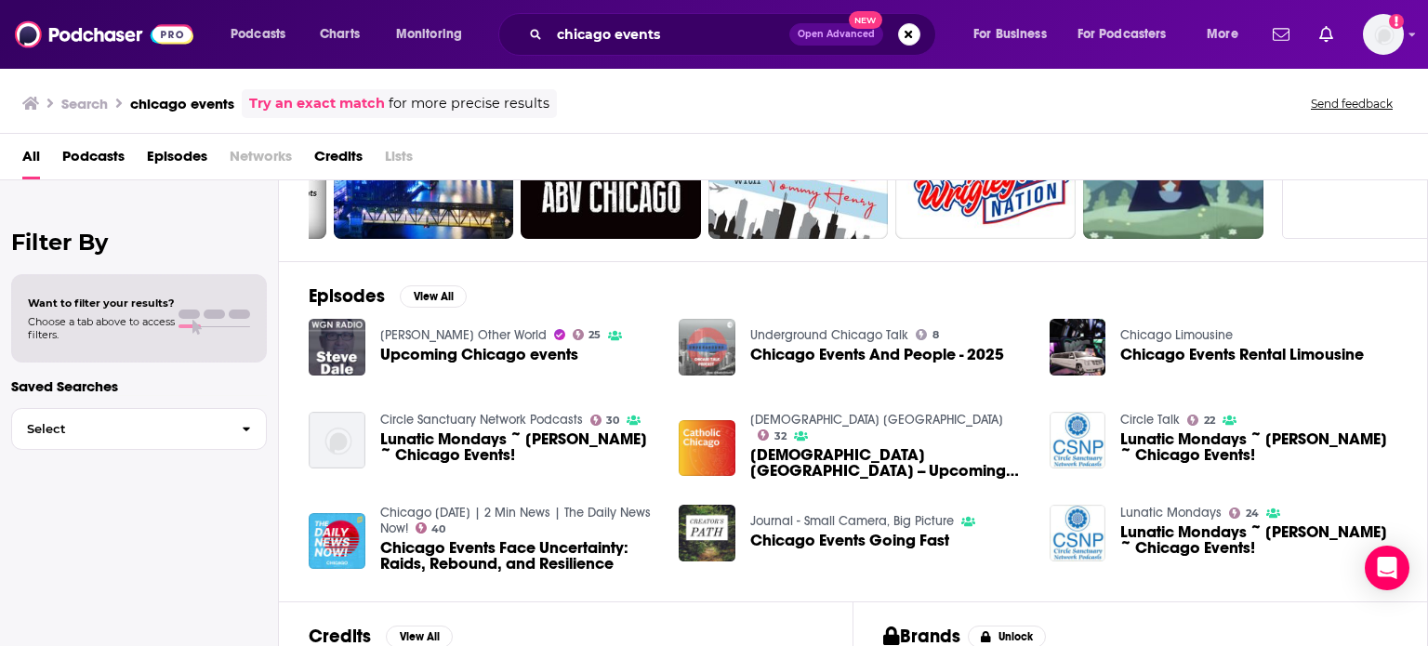
click at [709, 339] on img "Chicago Events And People - 2025" at bounding box center [707, 347] width 57 height 57
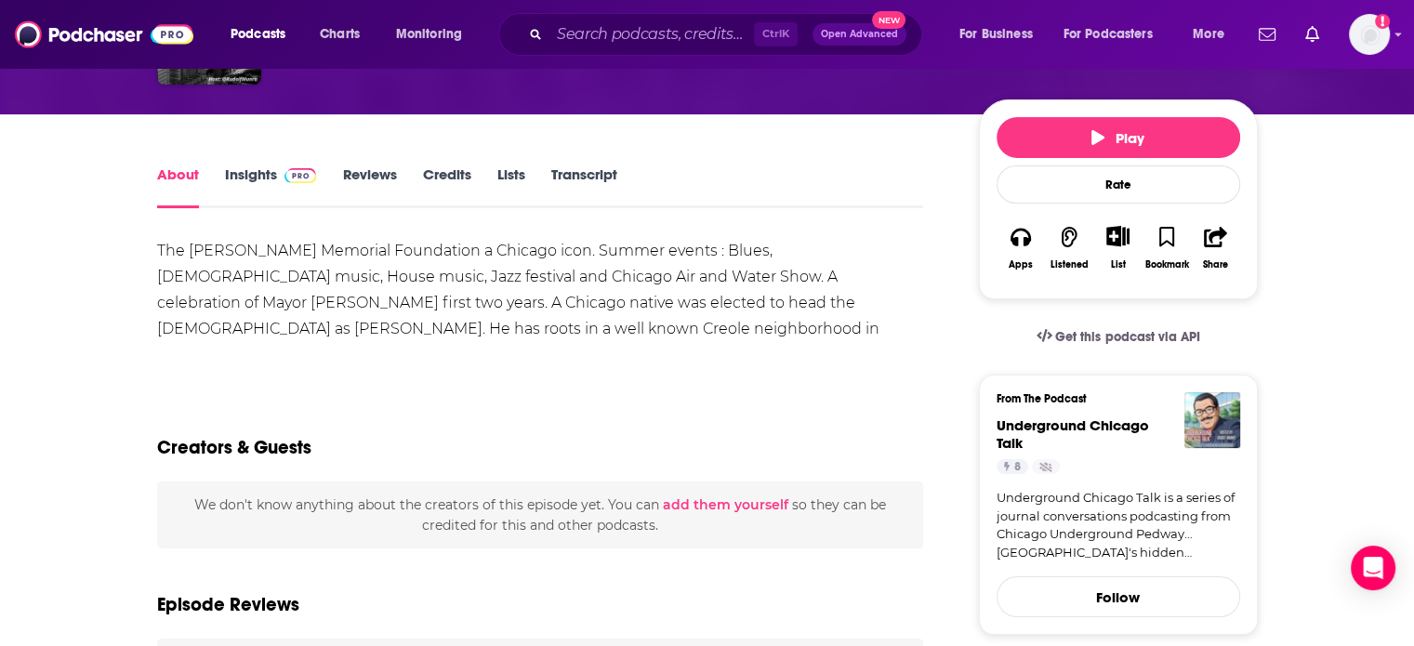
scroll to position [179, 0]
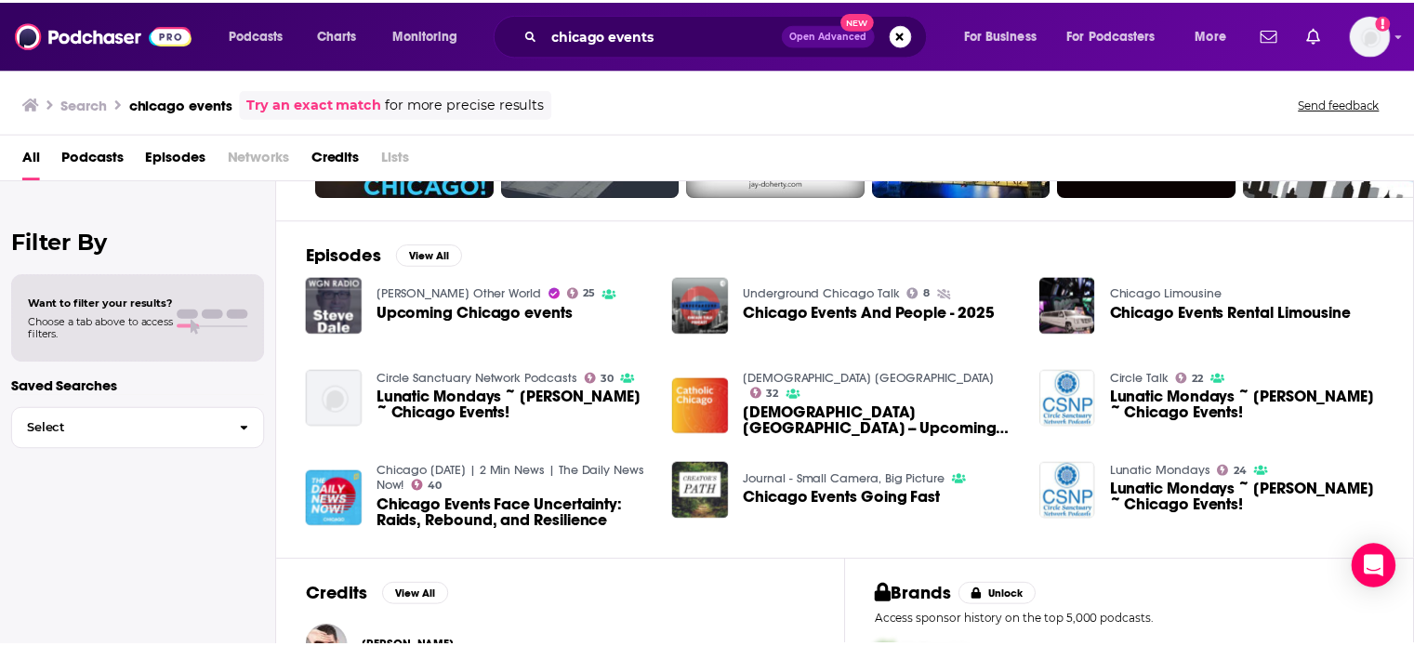
scroll to position [245, 0]
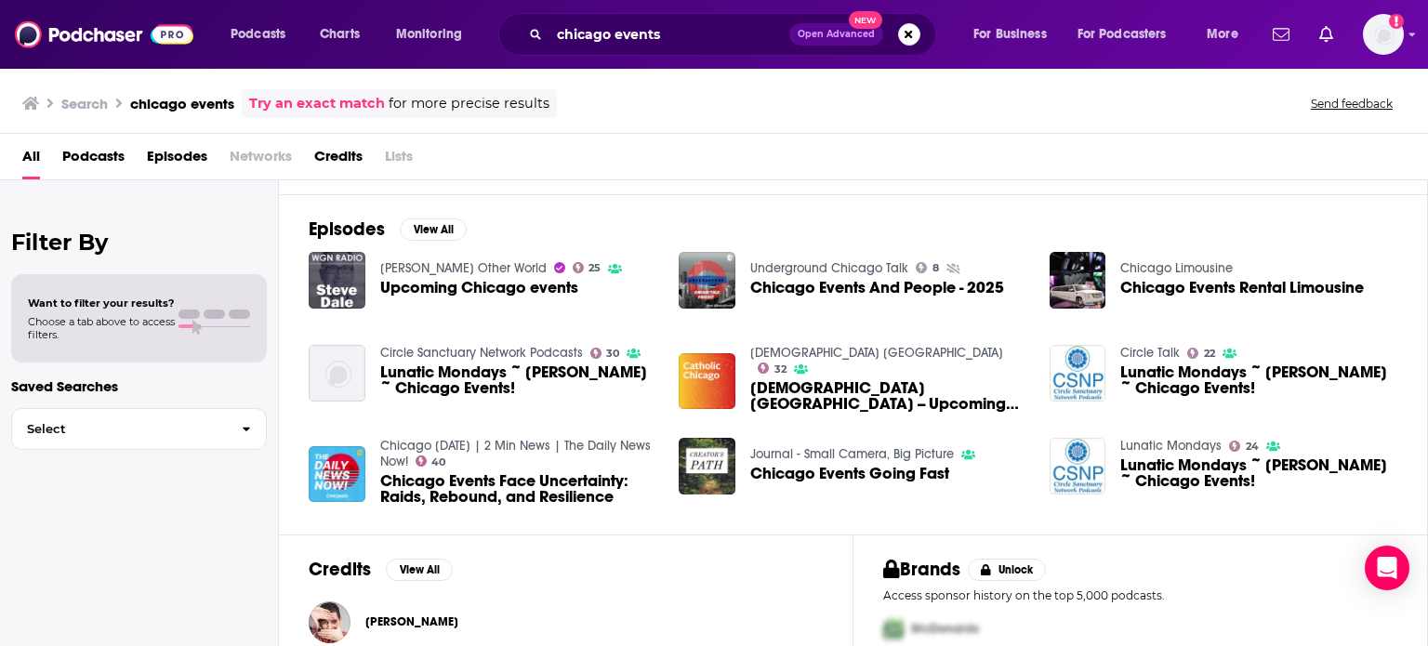
click at [445, 415] on div "Circle Sanctuary Network Podcasts 30 Lunatic Mondays ~ [PERSON_NAME] ~ [GEOGRAP…" at bounding box center [483, 382] width 348 height 74
click at [342, 281] on img "Upcoming Chicago events" at bounding box center [337, 280] width 57 height 57
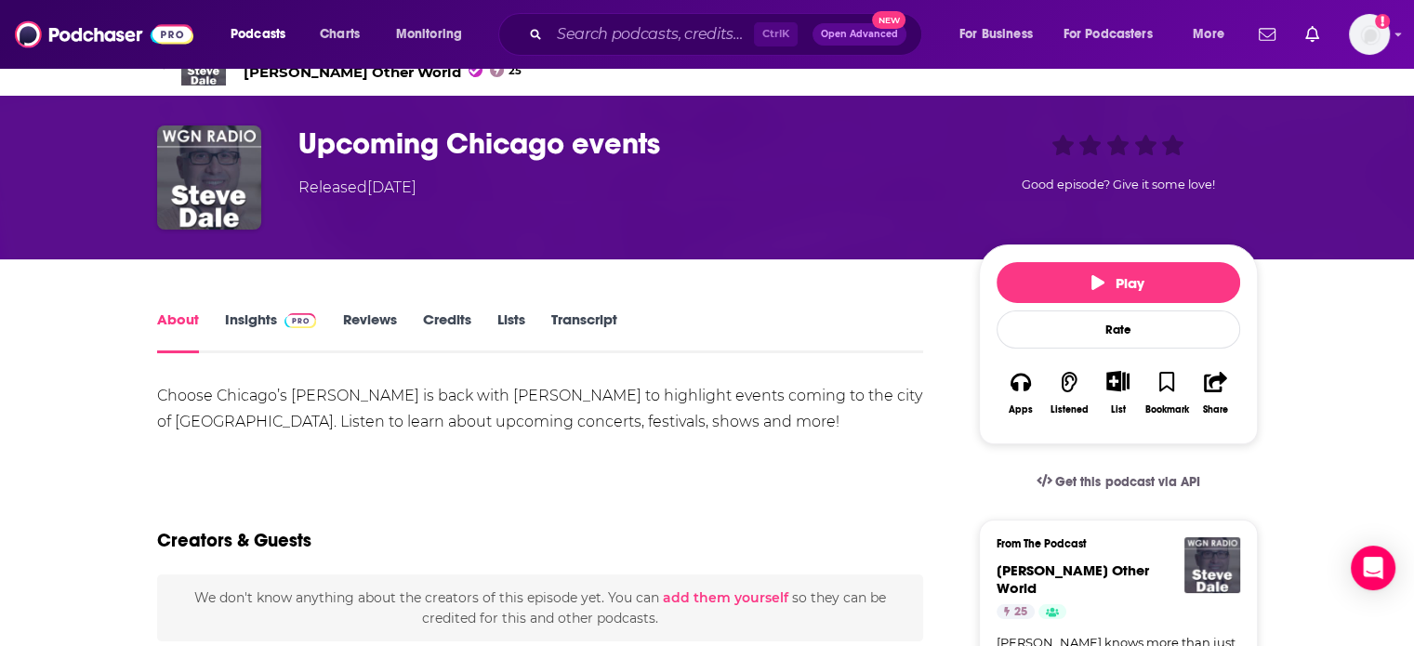
scroll to position [33, 0]
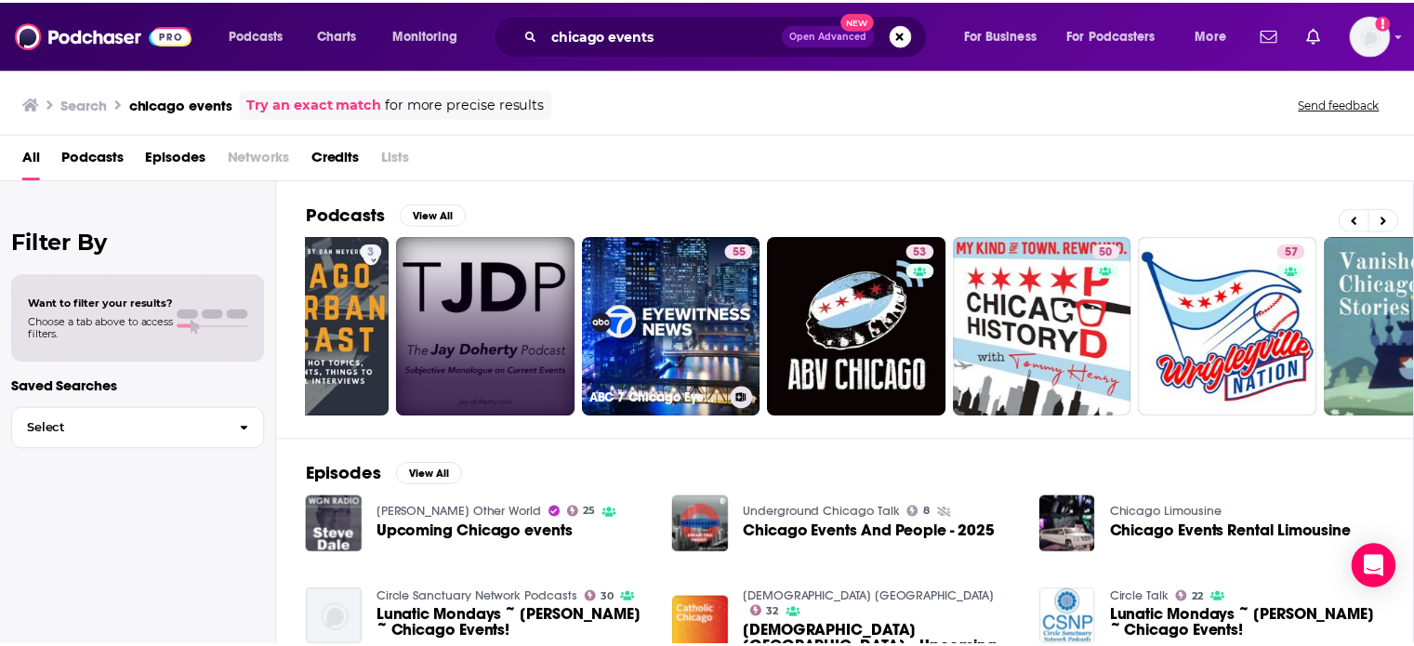
scroll to position [0, 588]
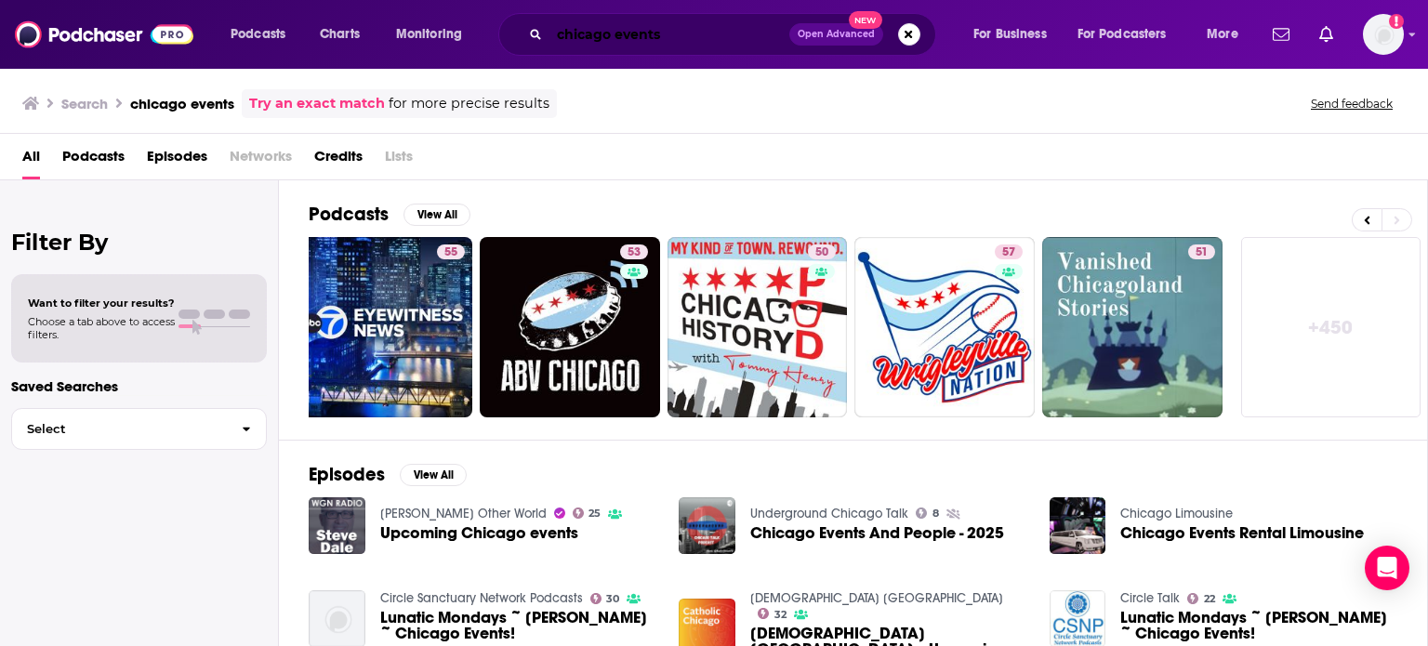
click at [627, 40] on input "chicago events" at bounding box center [670, 35] width 240 height 30
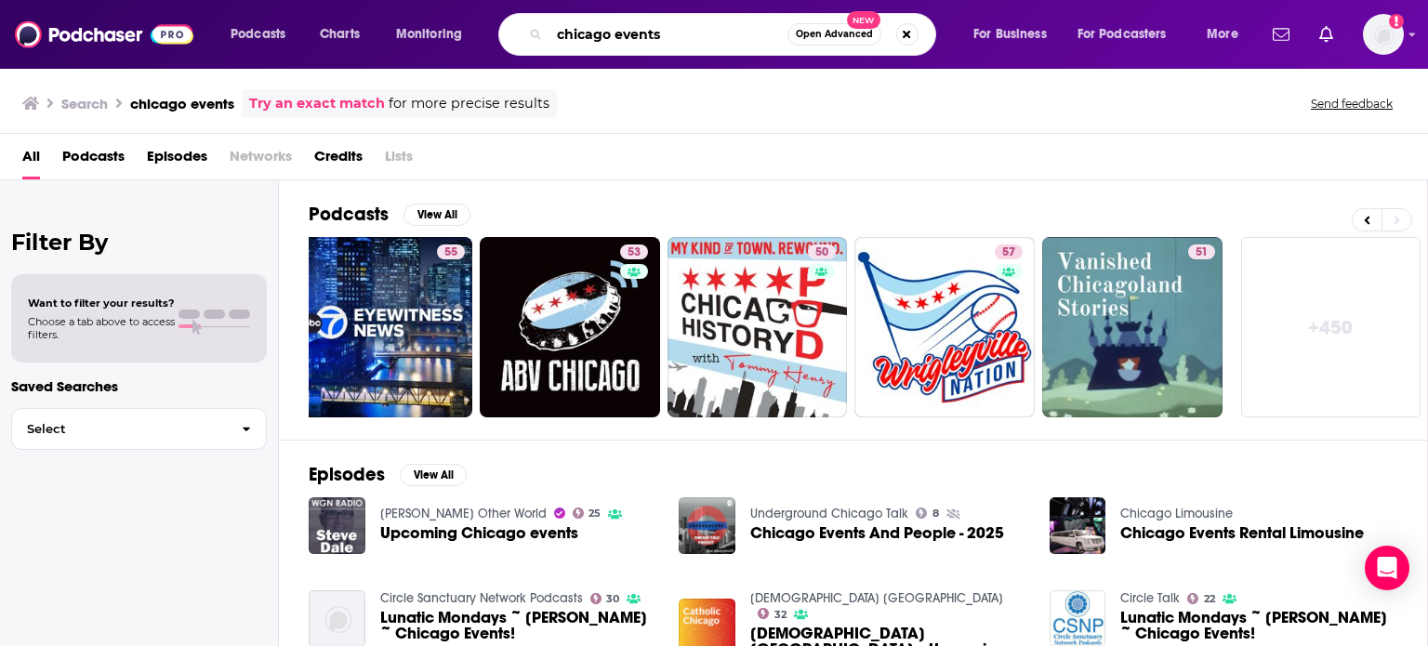
click at [639, 36] on input "chicago events" at bounding box center [669, 35] width 238 height 30
drag, startPoint x: 617, startPoint y: 35, endPoint x: 794, endPoint y: 41, distance: 177.7
click at [794, 41] on div "chicago events Open Advanced New" at bounding box center [717, 34] width 438 height 43
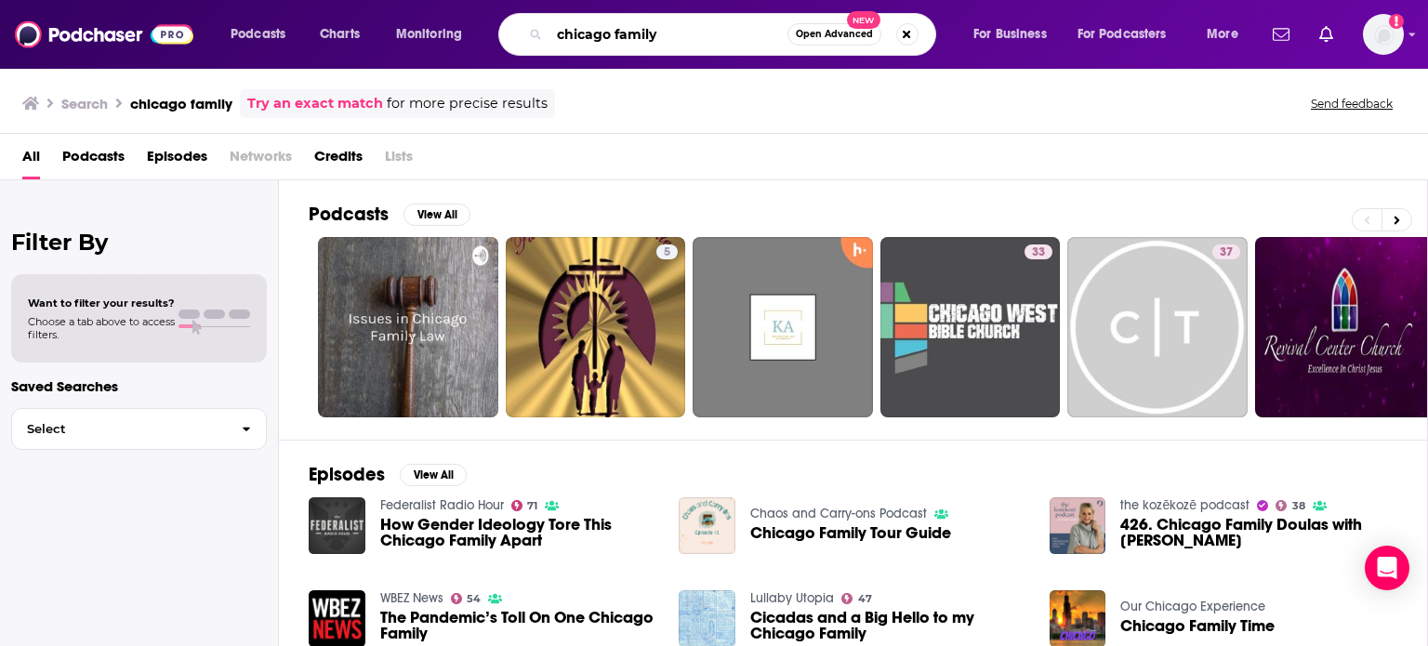
drag, startPoint x: 616, startPoint y: 30, endPoint x: 752, endPoint y: 61, distance: 140.3
click at [752, 61] on div "Podcasts Charts Monitoring chicago family Open Advanced New For Business For Po…" at bounding box center [714, 34] width 1428 height 69
type input "chicago music"
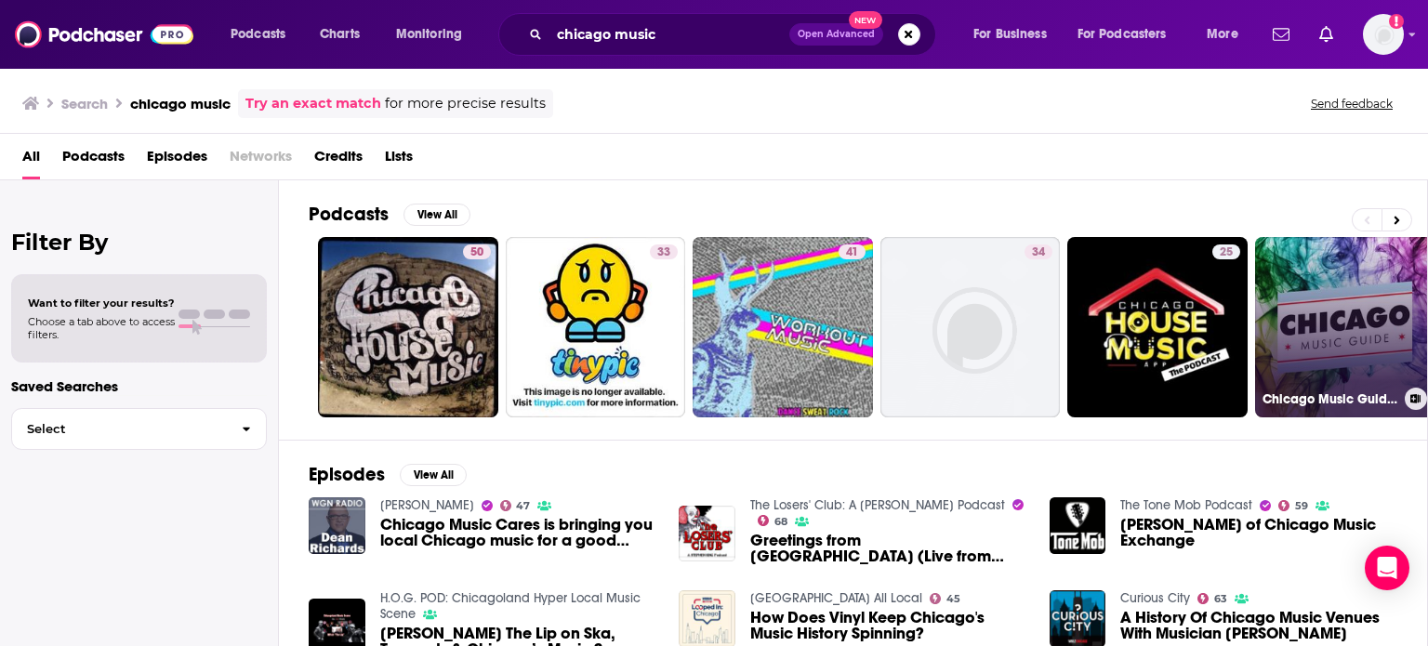
click at [1285, 325] on link "Chicago Music Guide Interviews" at bounding box center [1345, 327] width 180 height 180
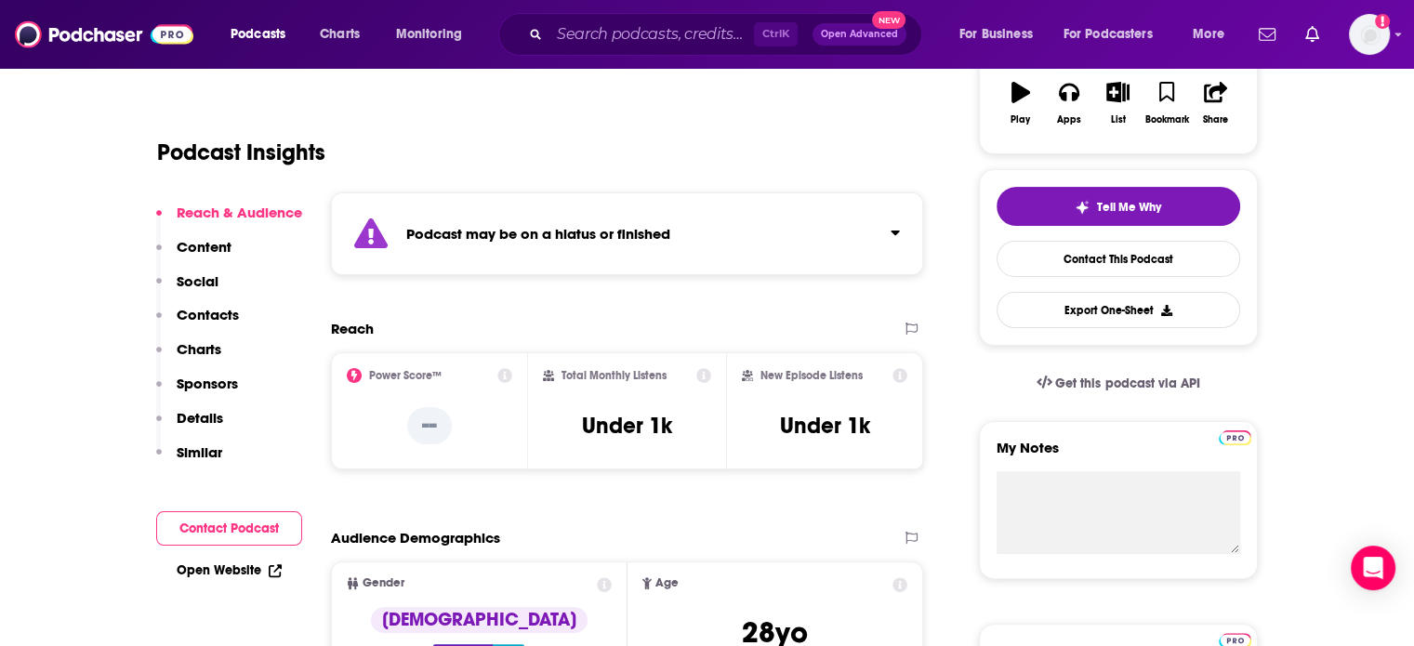
scroll to position [55, 0]
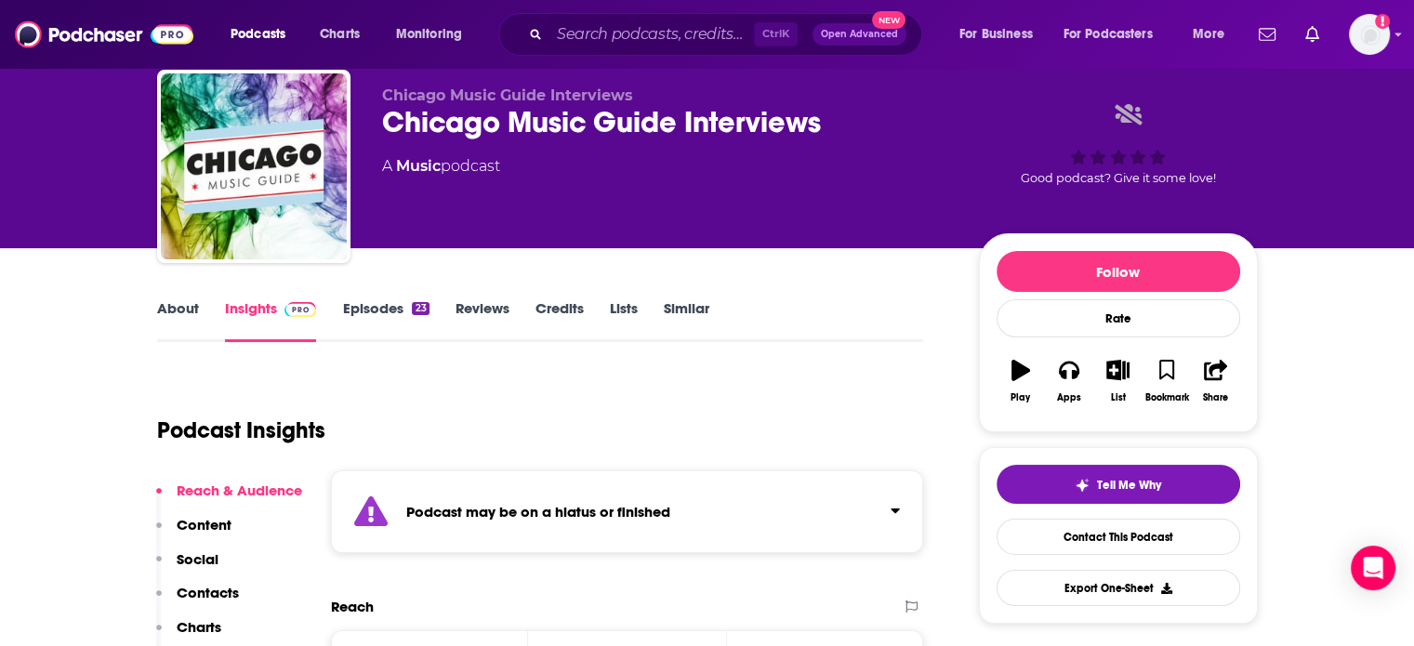
click at [681, 312] on link "Similar" at bounding box center [687, 320] width 46 height 43
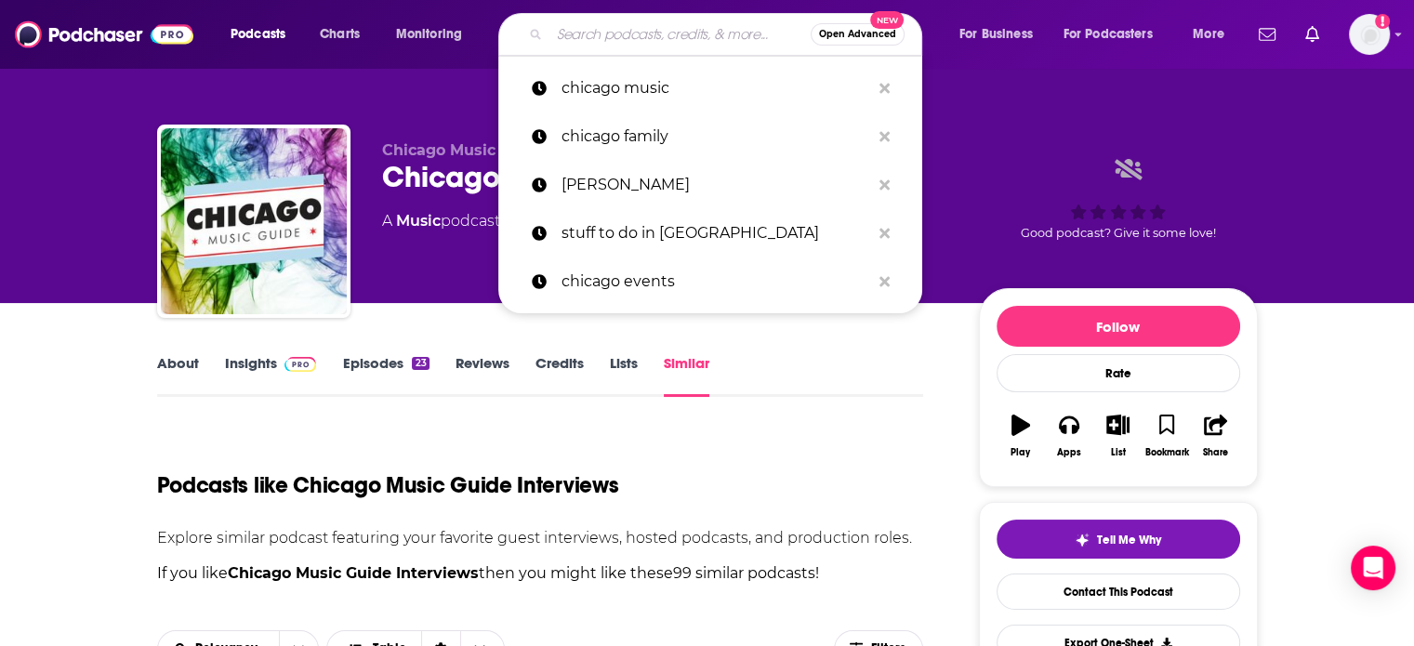
click at [606, 37] on input "Search podcasts, credits, & more..." at bounding box center [680, 35] width 261 height 30
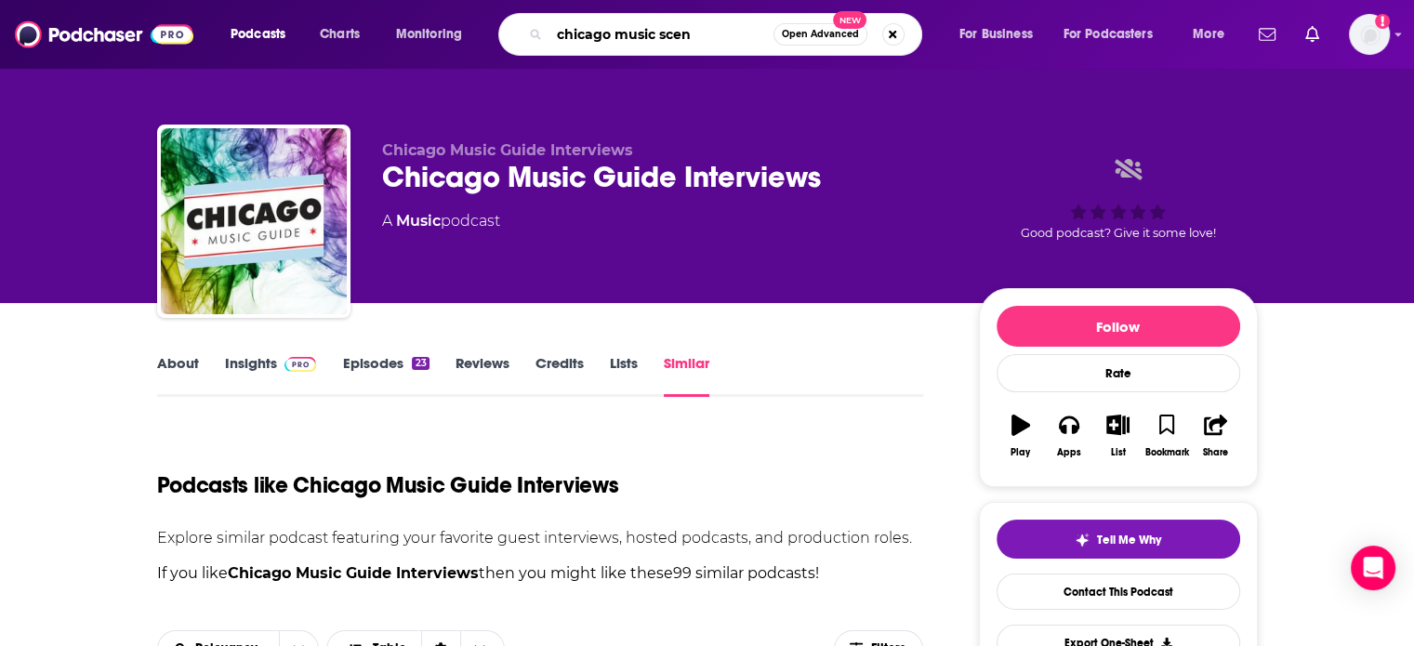
type input "chicago music scene"
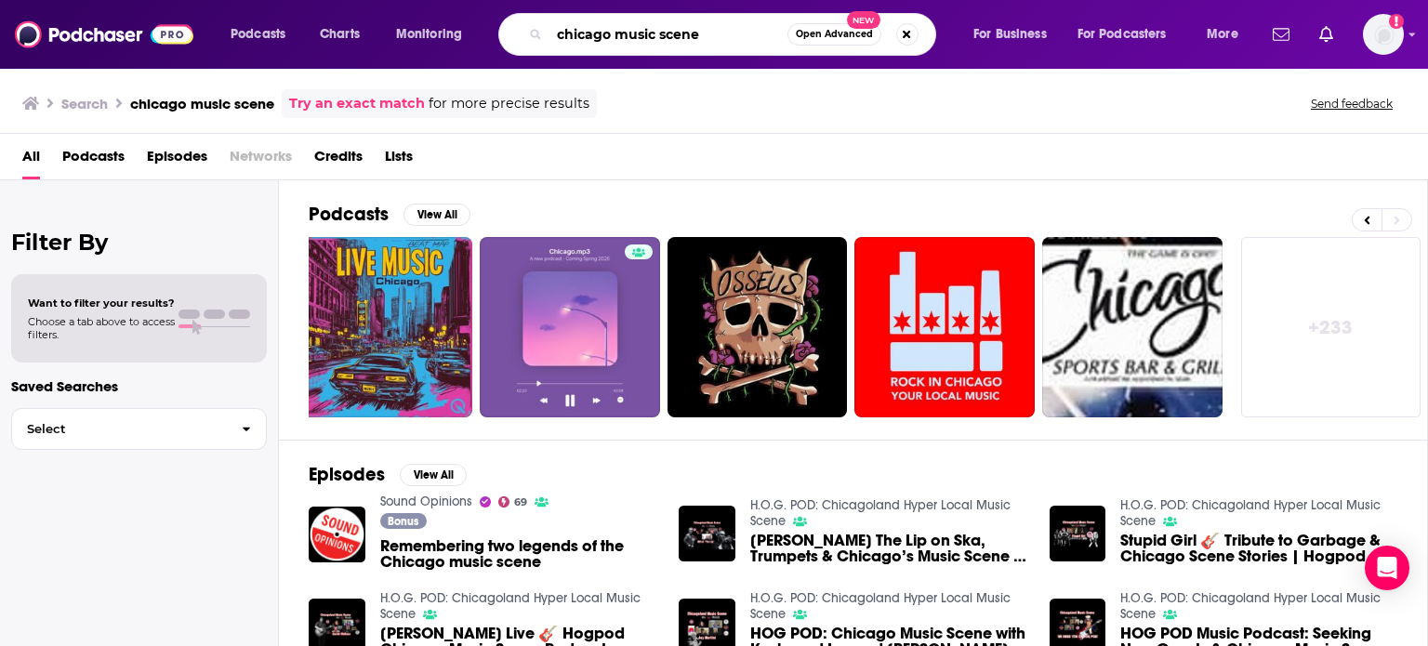
click at [616, 33] on input "chicago music scene" at bounding box center [669, 35] width 238 height 30
drag, startPoint x: 616, startPoint y: 33, endPoint x: 703, endPoint y: 39, distance: 87.6
click at [703, 39] on input "chicago music scene" at bounding box center [669, 35] width 238 height 30
